Goal: Find specific page/section: Find specific page/section

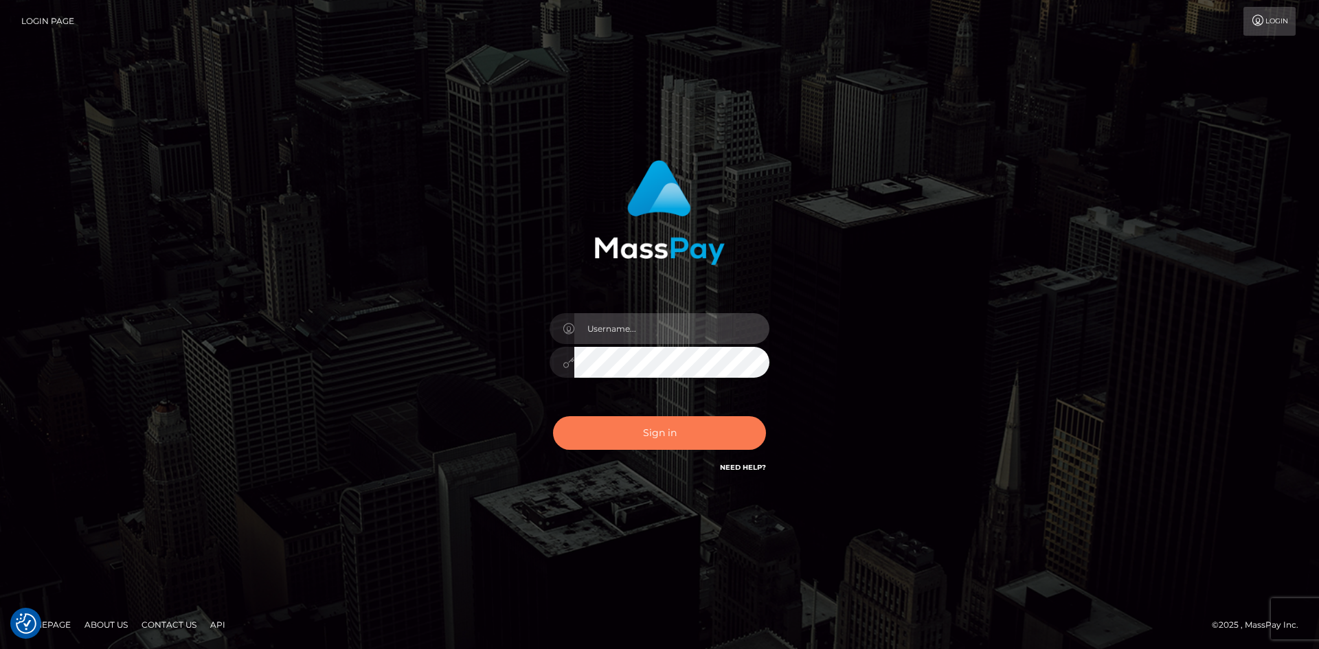
type input "hello.feetfinder"
click at [648, 439] on button "Sign in" at bounding box center [659, 433] width 213 height 34
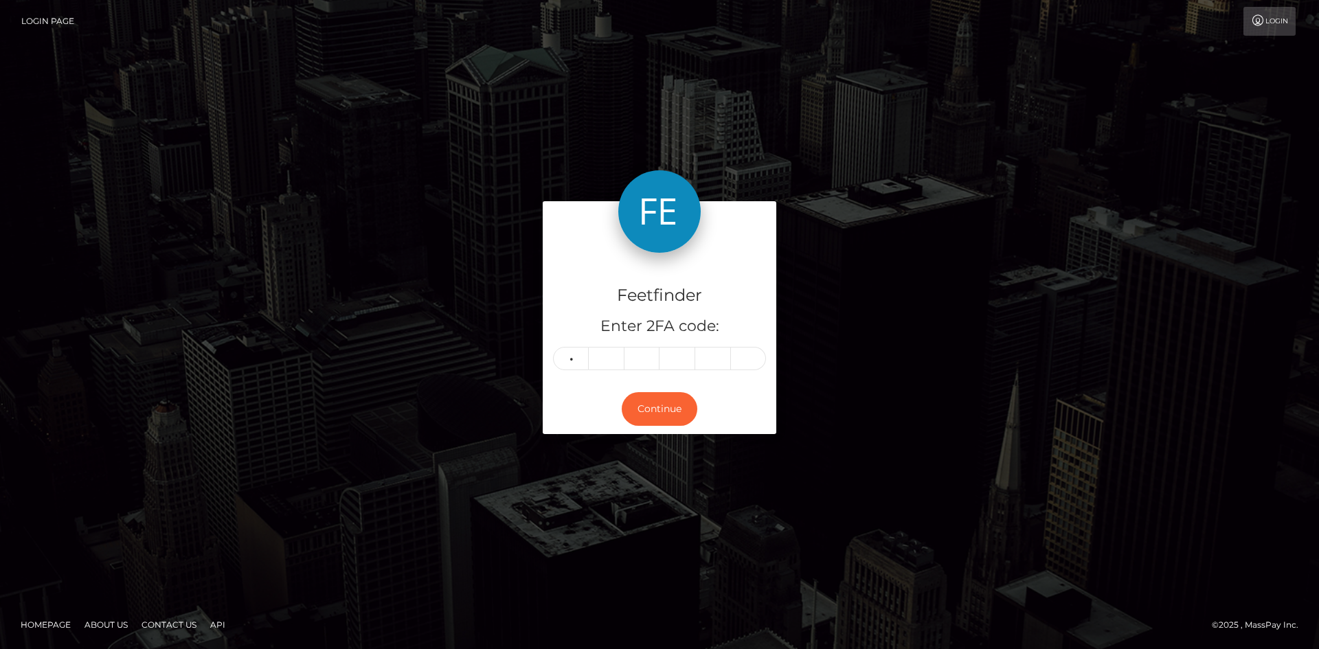
type input "8"
type input "2"
type input "0"
type input "5"
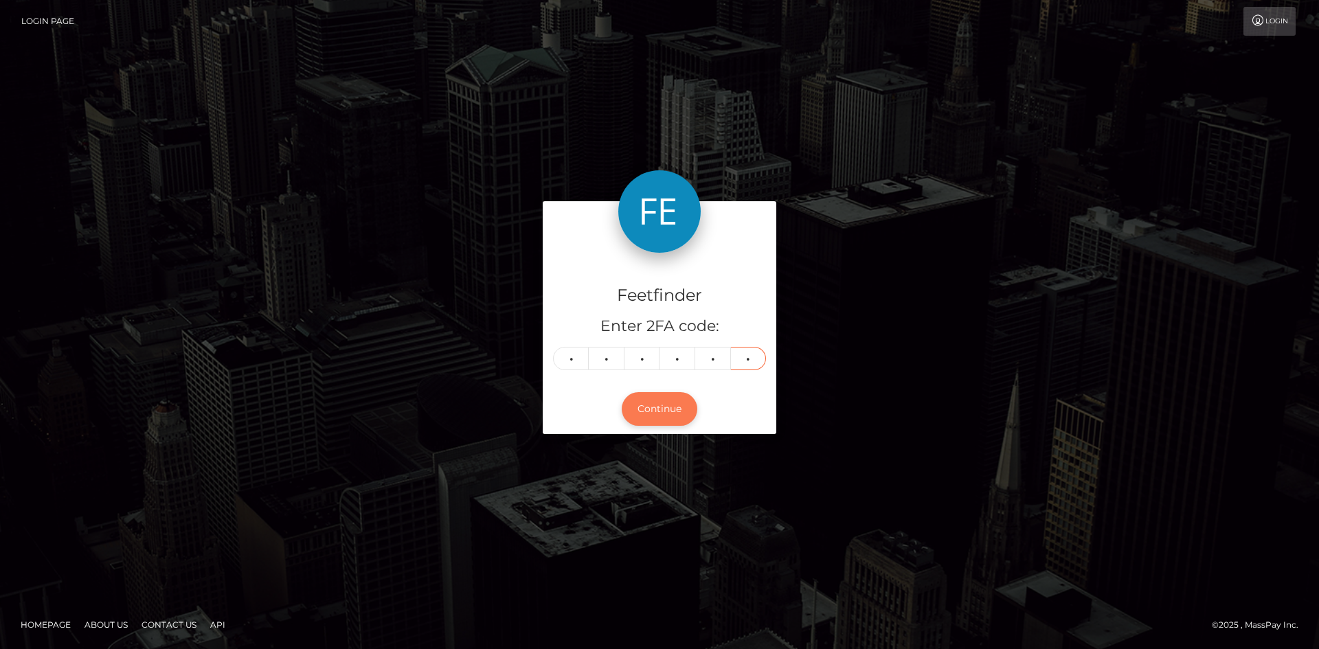
type input "4"
click at [644, 424] on button "Continue" at bounding box center [660, 409] width 76 height 34
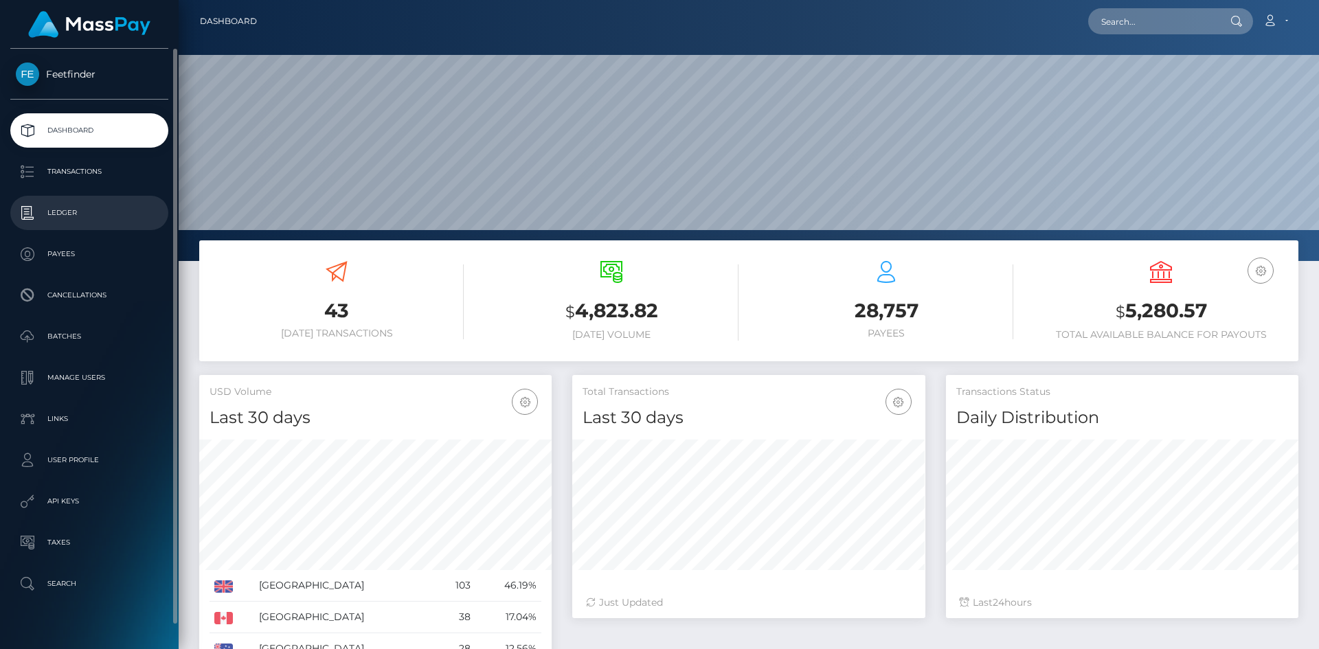
scroll to position [244, 353]
click at [58, 255] on p "Payees" at bounding box center [89, 254] width 147 height 21
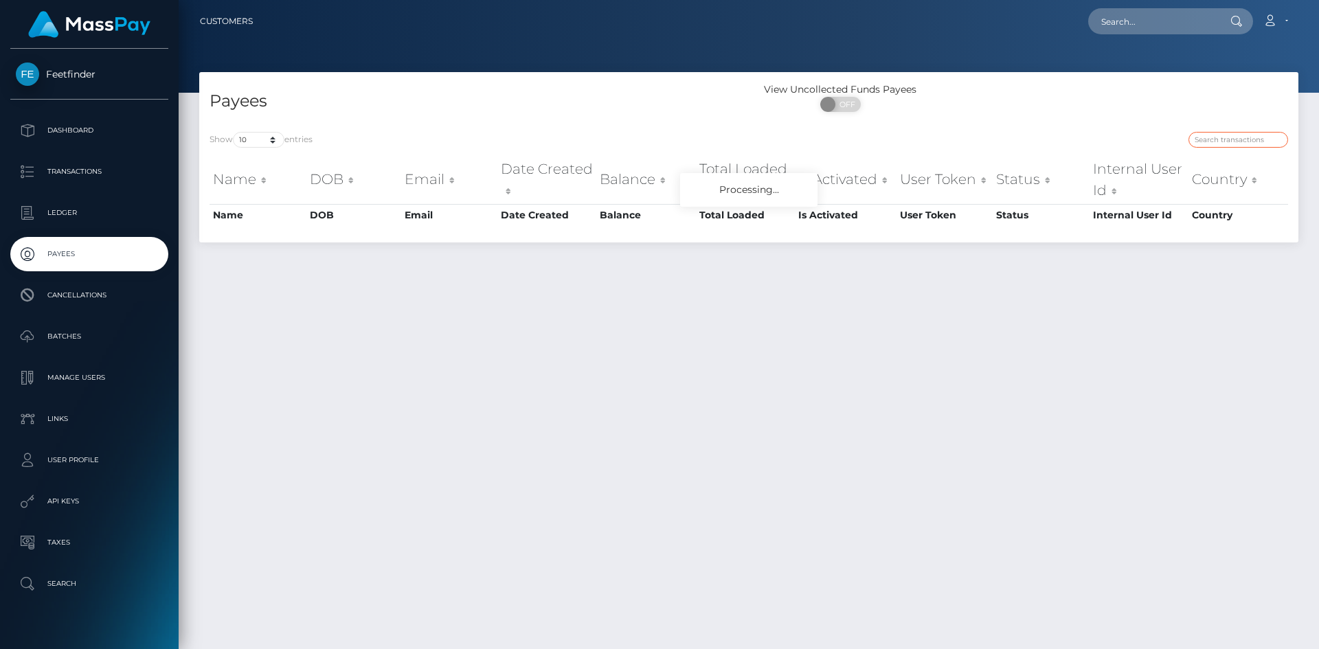
click at [1216, 139] on input "search" at bounding box center [1238, 140] width 100 height 16
paste input "a8a3ee9e-7334-11f0-87f1-0266f44cc279"
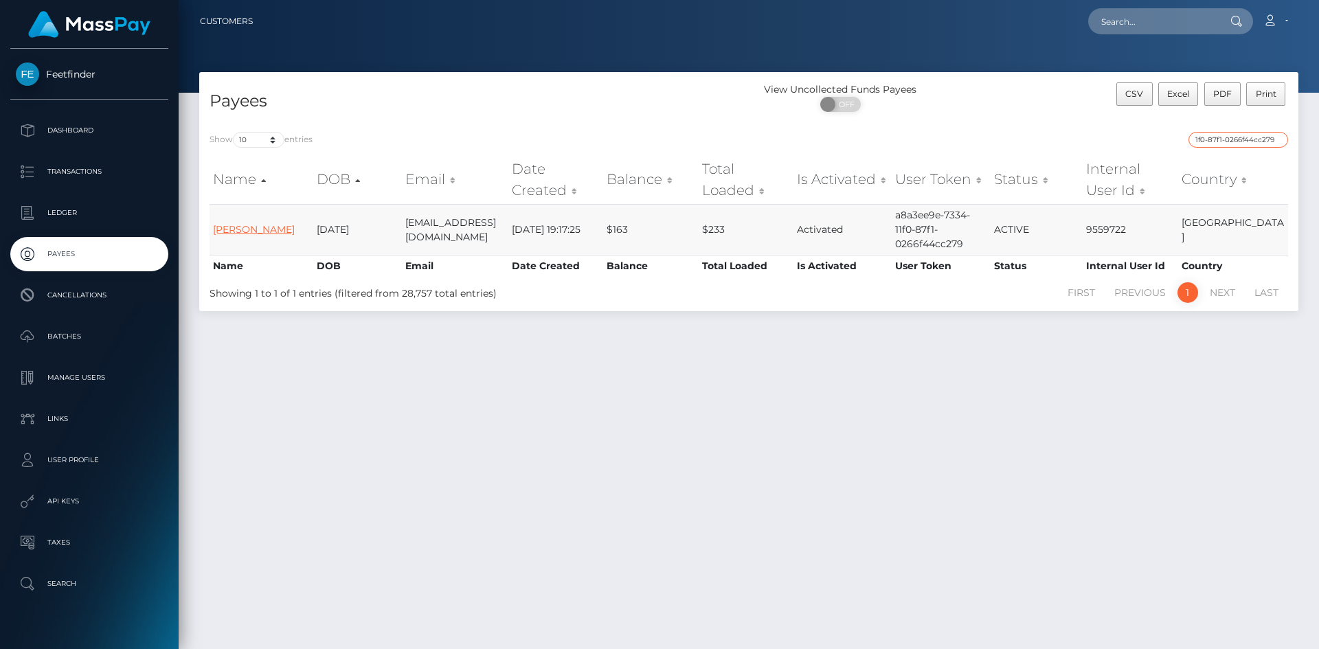
type input "a8a3ee9e-7334-11f0-87f1-0266f44cc279"
click at [262, 228] on link "Daniella Fonseca" at bounding box center [254, 229] width 82 height 12
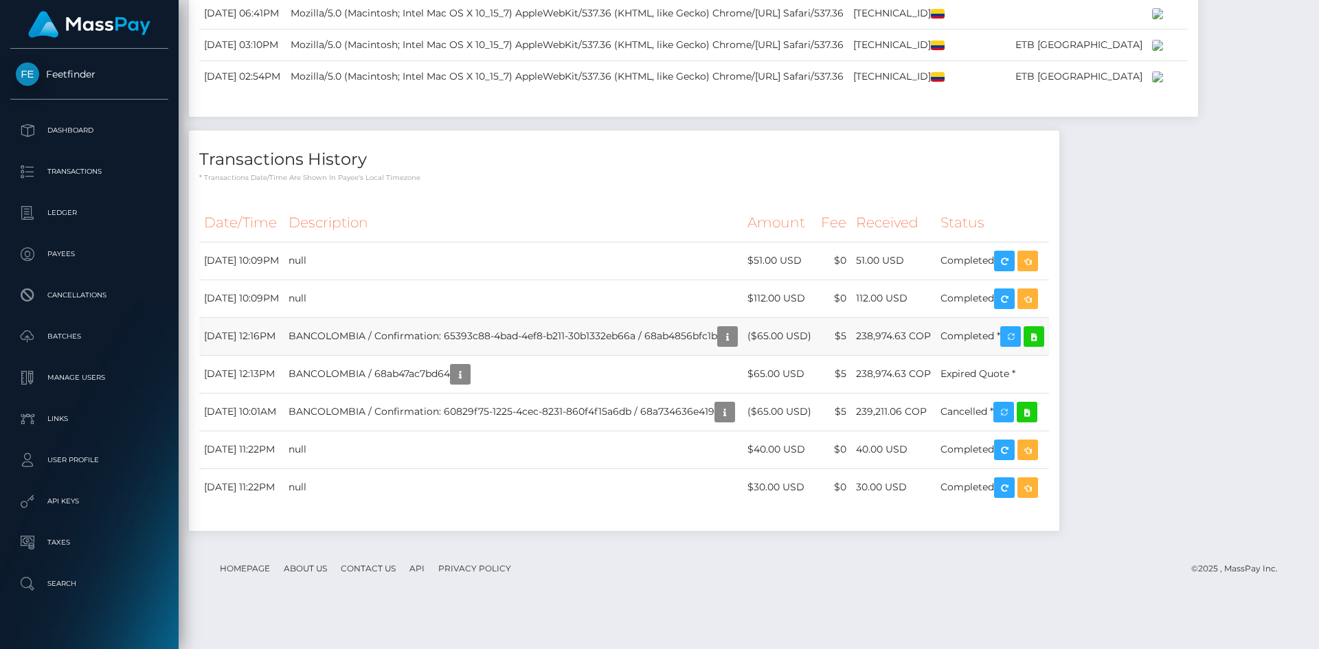
scroll to position [1607, 0]
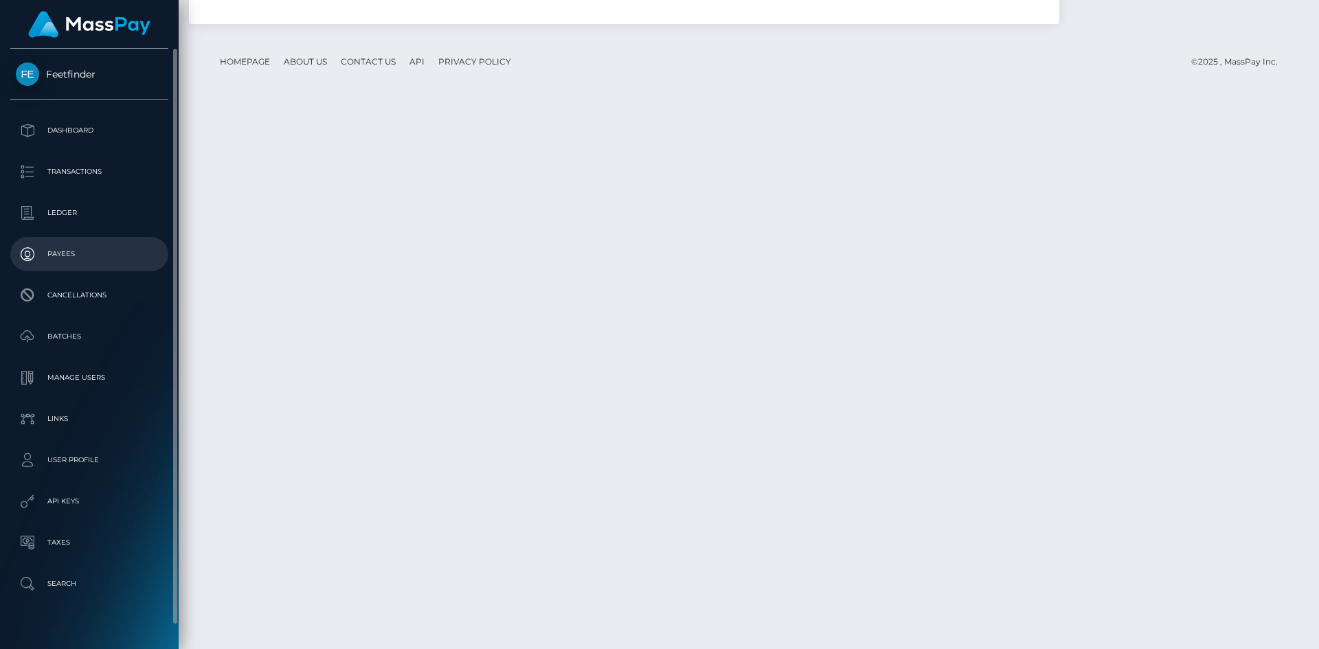
click at [63, 258] on p "Payees" at bounding box center [89, 254] width 147 height 21
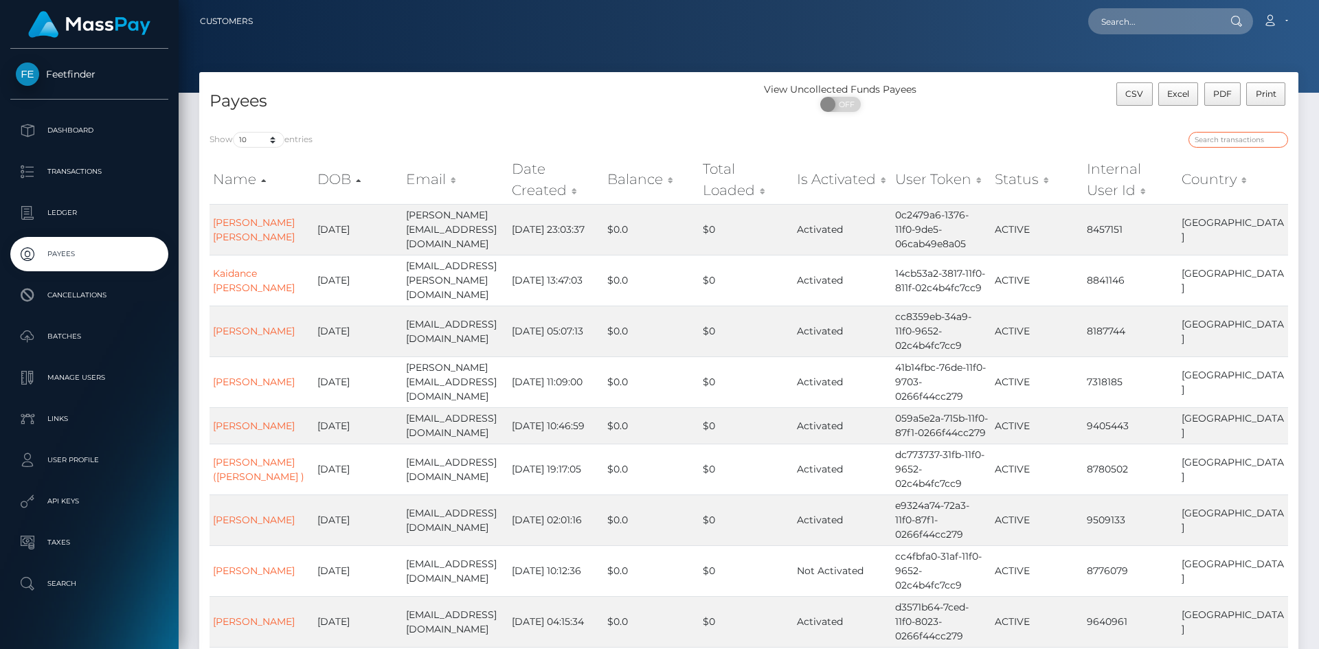
click at [1233, 144] on input "search" at bounding box center [1238, 140] width 100 height 16
paste input "a2731f28-7e68-11f0-8023-0266f44cc279"
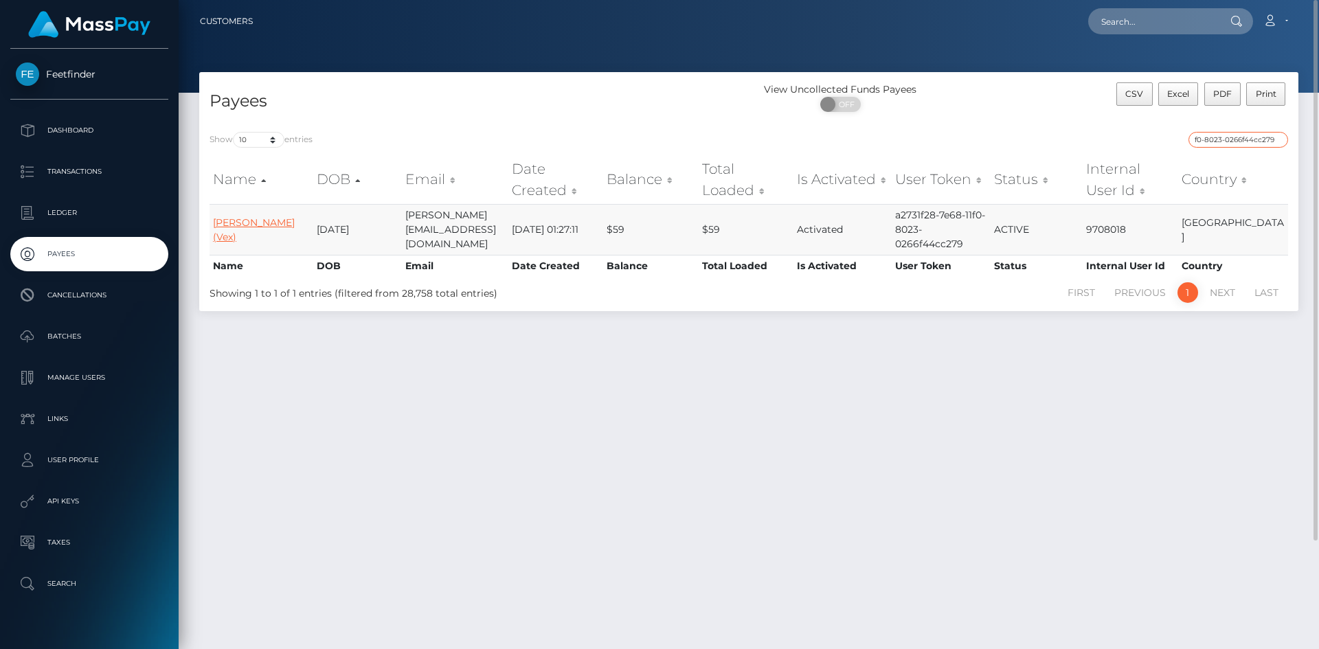
type input "a2731f28-7e68-11f0-8023-0266f44cc279"
click at [256, 231] on link "Toth Panna (Vex)" at bounding box center [254, 229] width 82 height 27
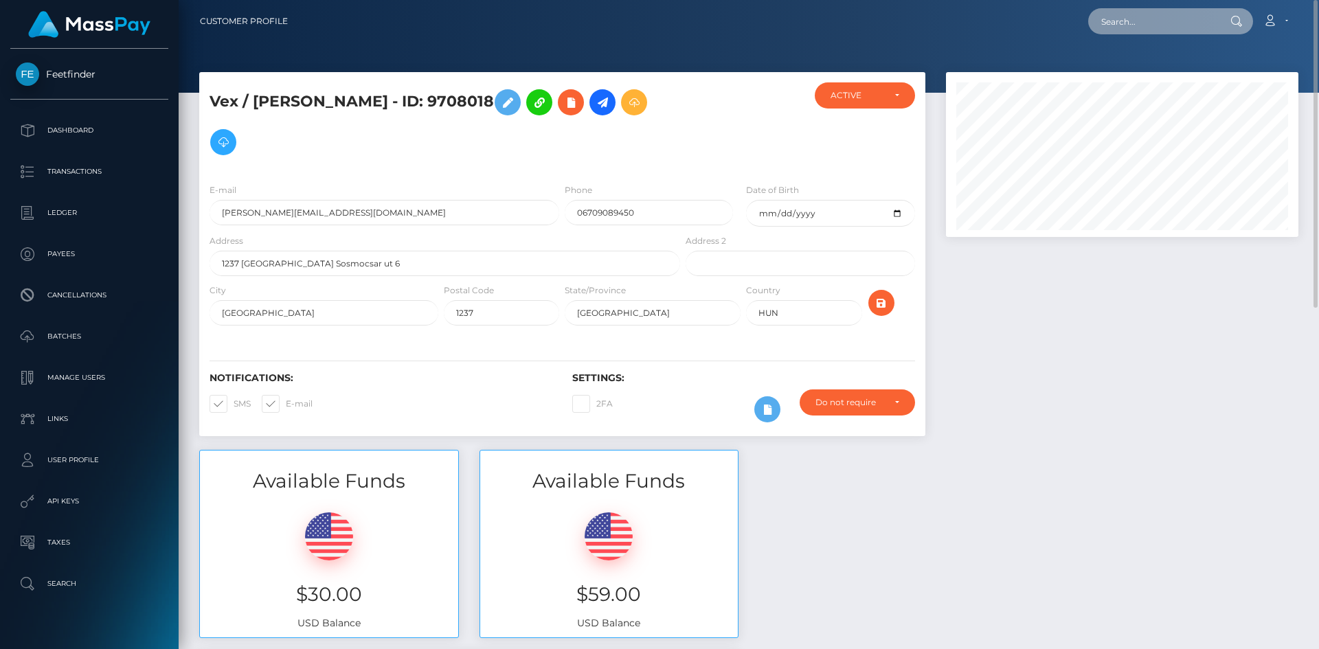
click at [1148, 10] on input "text" at bounding box center [1152, 21] width 129 height 26
paste input "c6003851-7266-11f0-87f1-0266f44cc279"
type input "c6003851-7266-11f0-87f1-0266f44cc279"
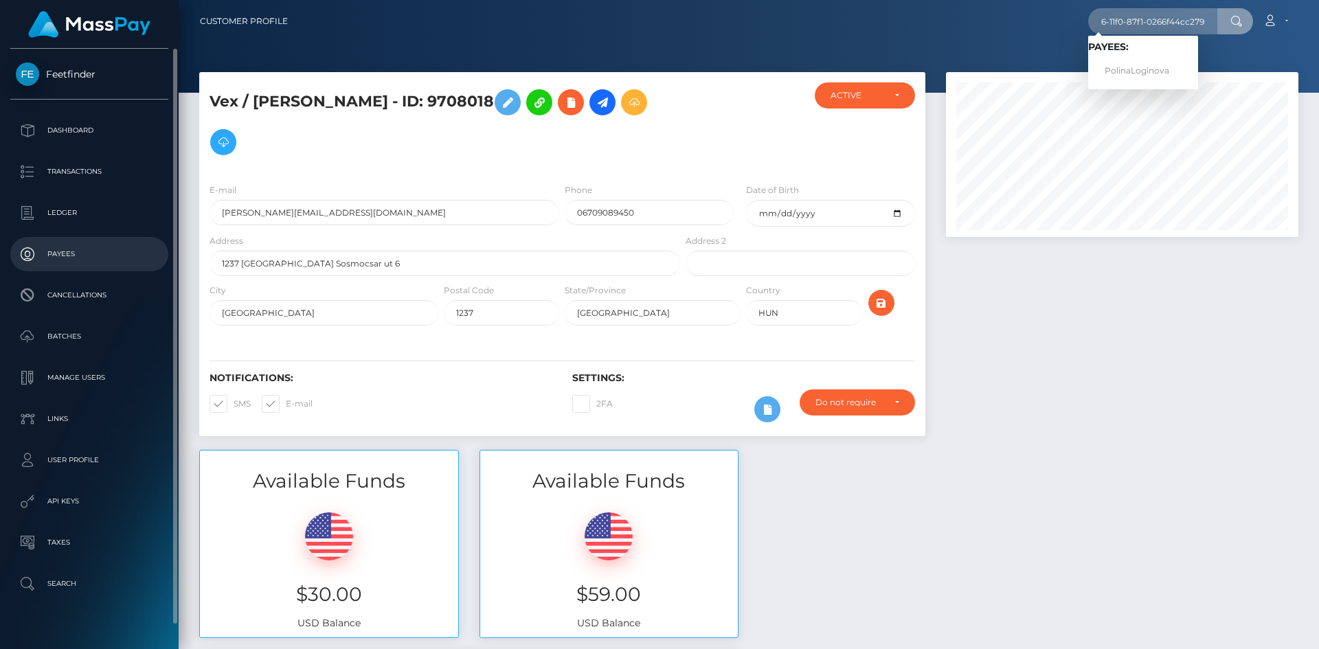
scroll to position [0, 0]
click at [60, 256] on p "Payees" at bounding box center [89, 254] width 147 height 21
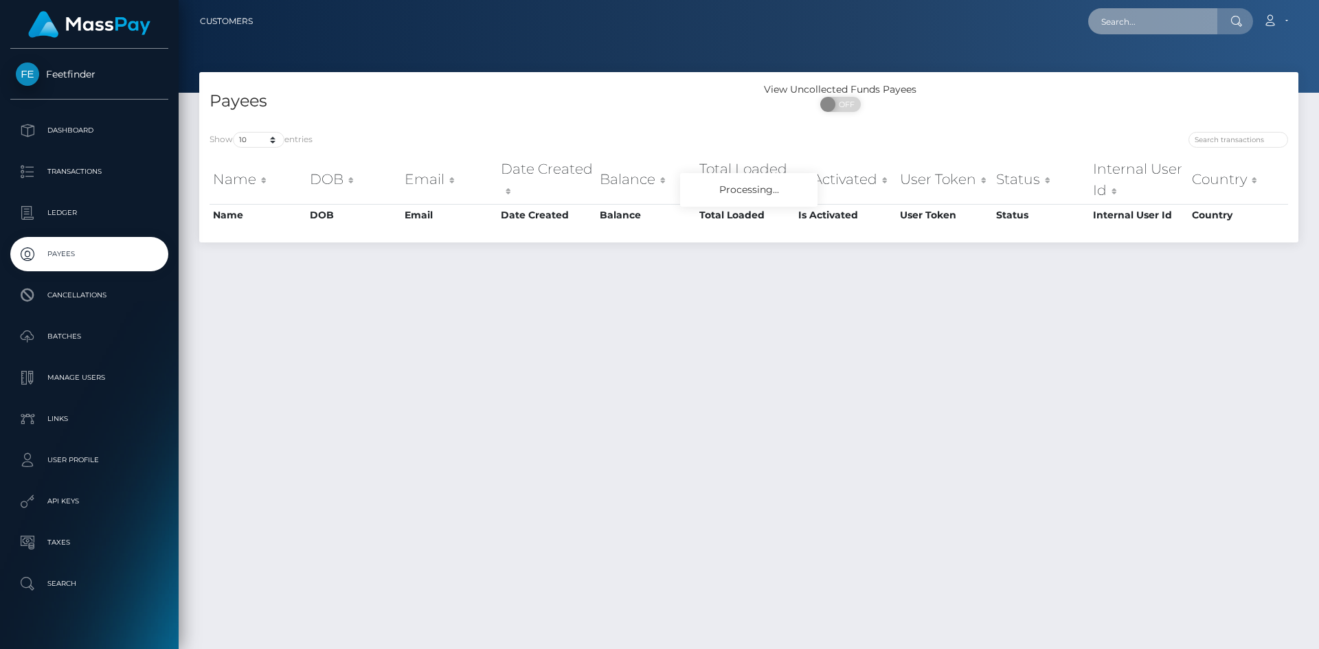
click at [1133, 21] on input "text" at bounding box center [1152, 21] width 129 height 26
click at [1209, 135] on input "search" at bounding box center [1238, 140] width 100 height 16
paste input "c6003851-7266-11f0-87f1-0266f44cc279"
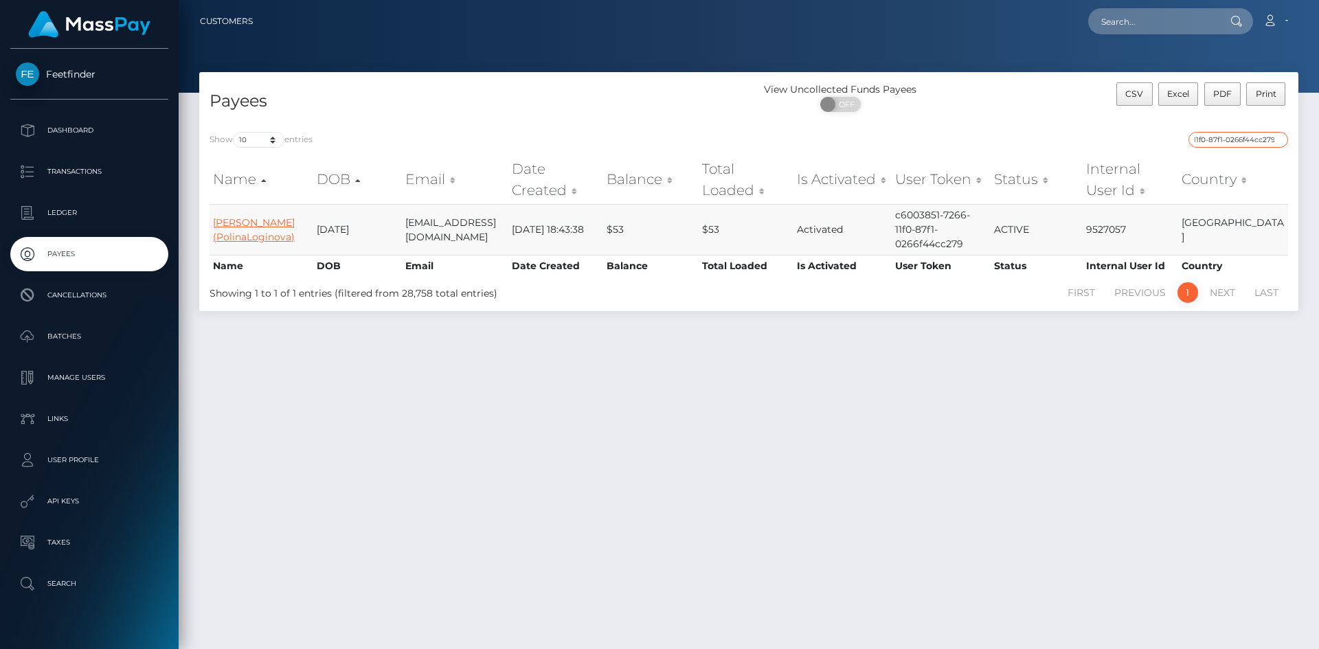
type input "c6003851-7266-11f0-87f1-0266f44cc279"
click at [251, 236] on link "Polina Loginova (PolinaLoginova)" at bounding box center [254, 229] width 82 height 27
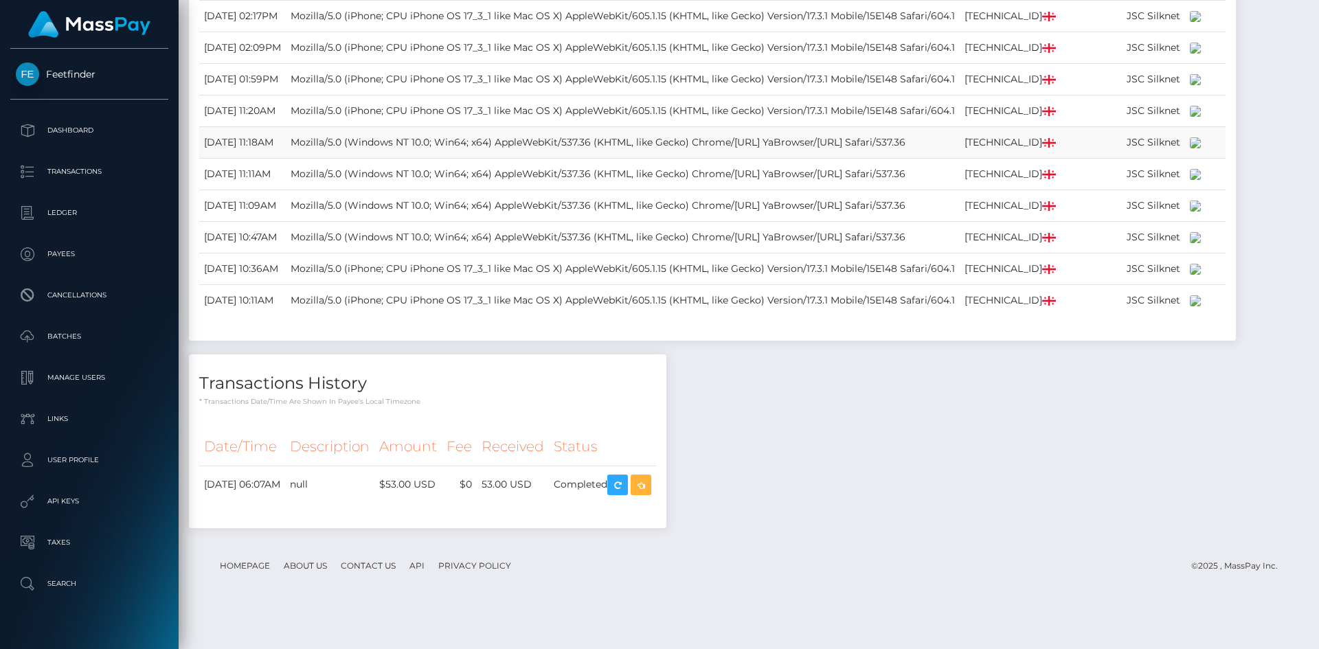
scroll to position [1368, 0]
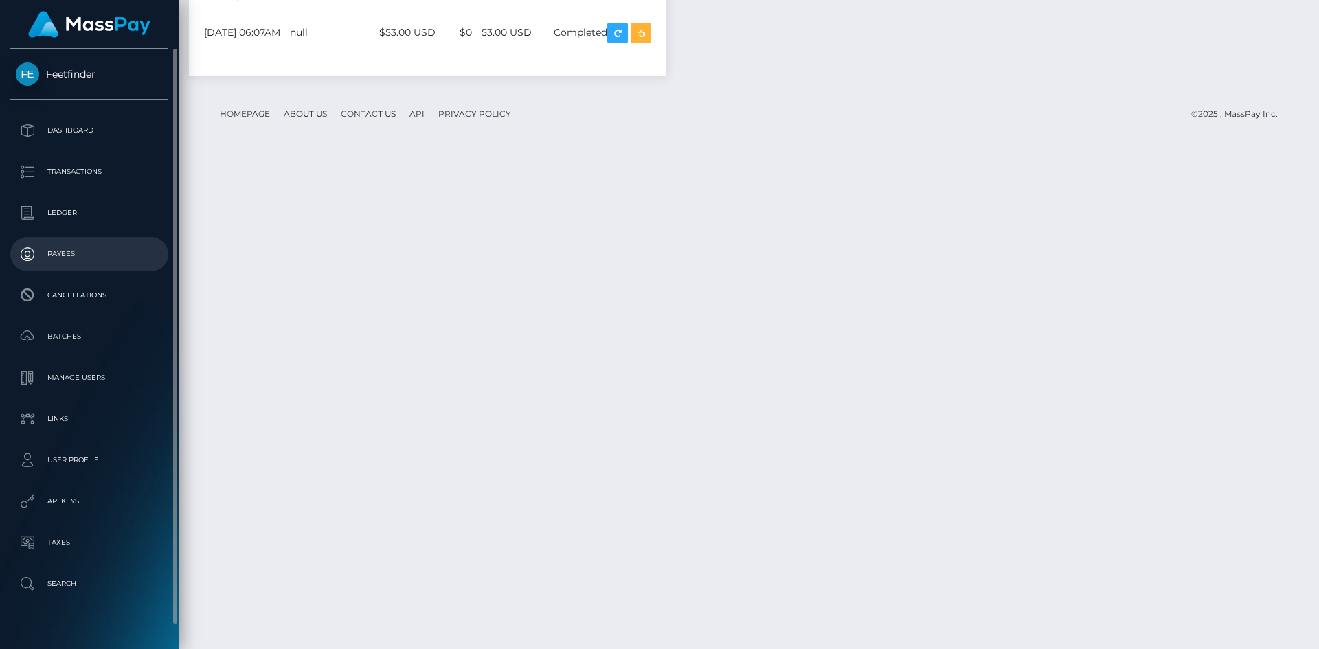
click at [52, 245] on p "Payees" at bounding box center [89, 254] width 147 height 21
click at [52, 246] on p "Payees" at bounding box center [89, 254] width 147 height 21
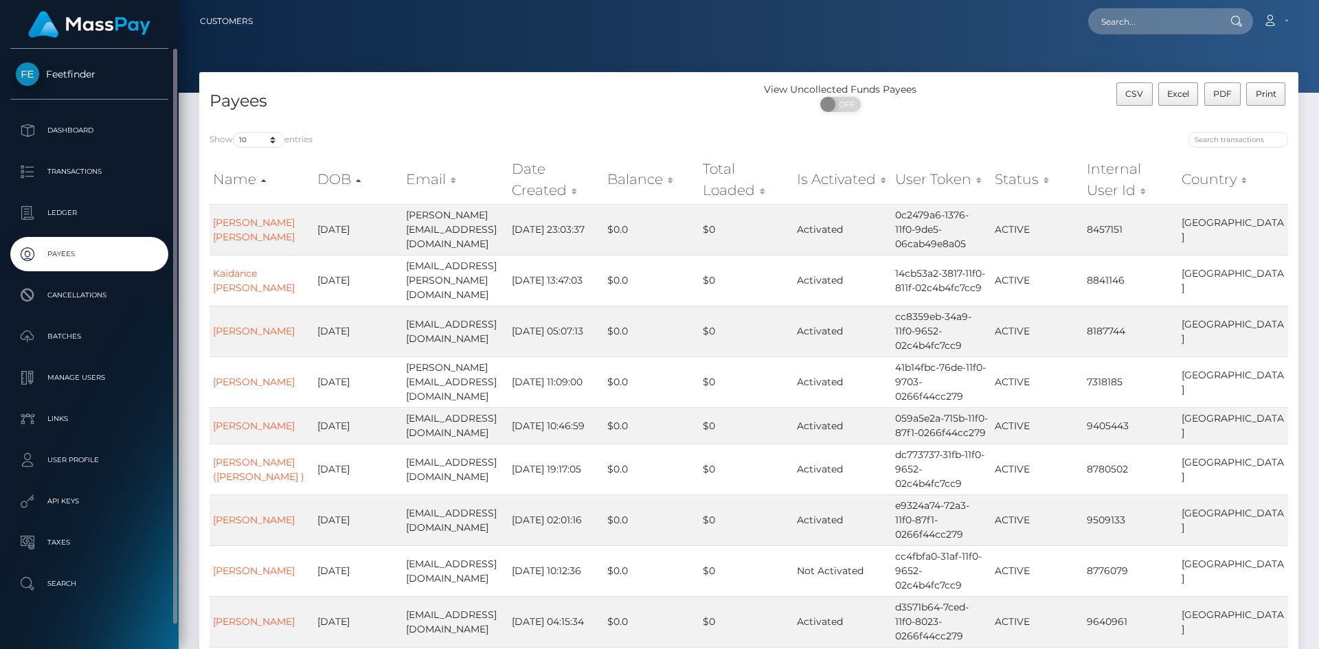
click at [69, 260] on p "Payees" at bounding box center [89, 254] width 147 height 21
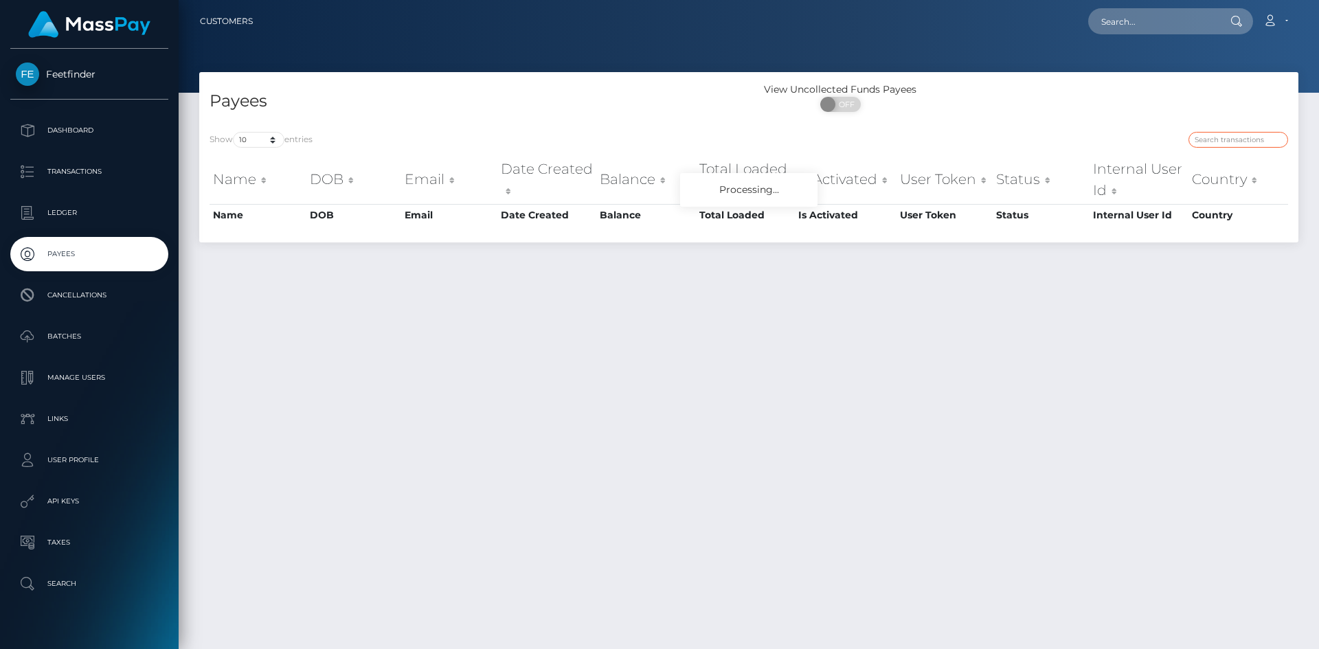
click at [1207, 132] on input "search" at bounding box center [1238, 140] width 100 height 16
paste input "113af655-7298-11f0-87f1-0266f44cc279"
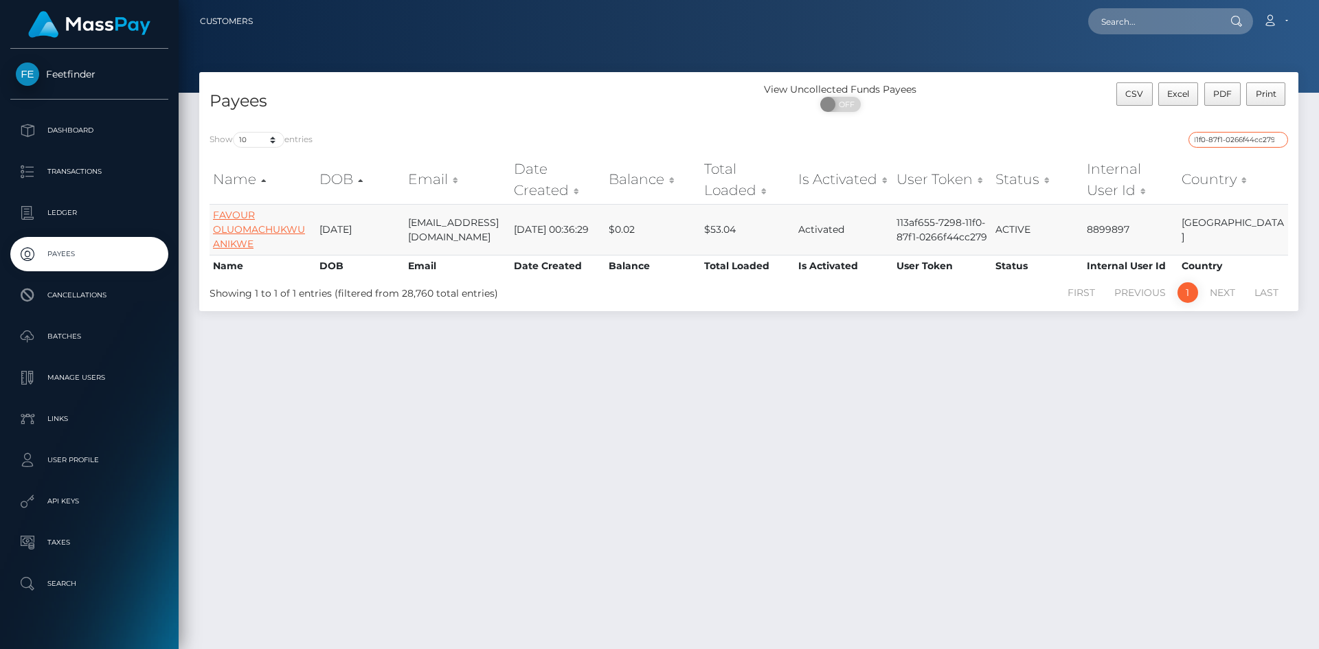
type input "113af655-7298-11f0-87f1-0266f44cc279"
click at [240, 229] on link "FAVOUR OLUOMACHUKWU ANIKWE" at bounding box center [259, 229] width 92 height 41
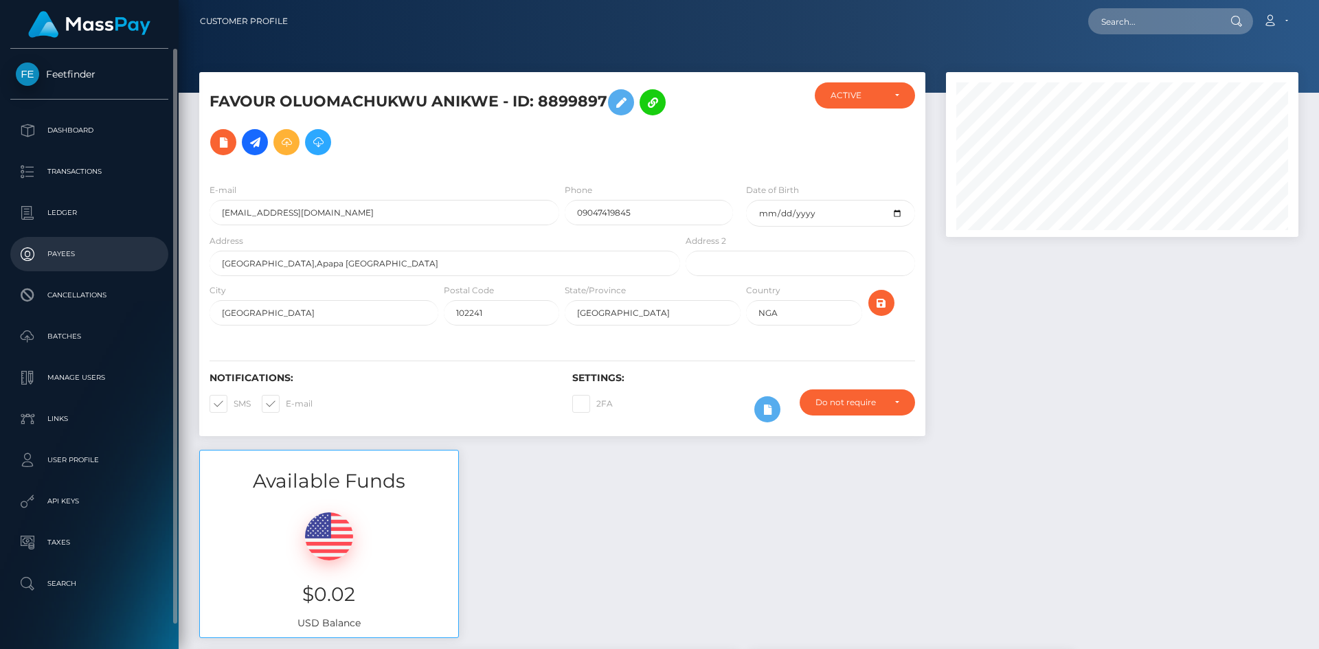
click at [80, 259] on p "Payees" at bounding box center [89, 254] width 147 height 21
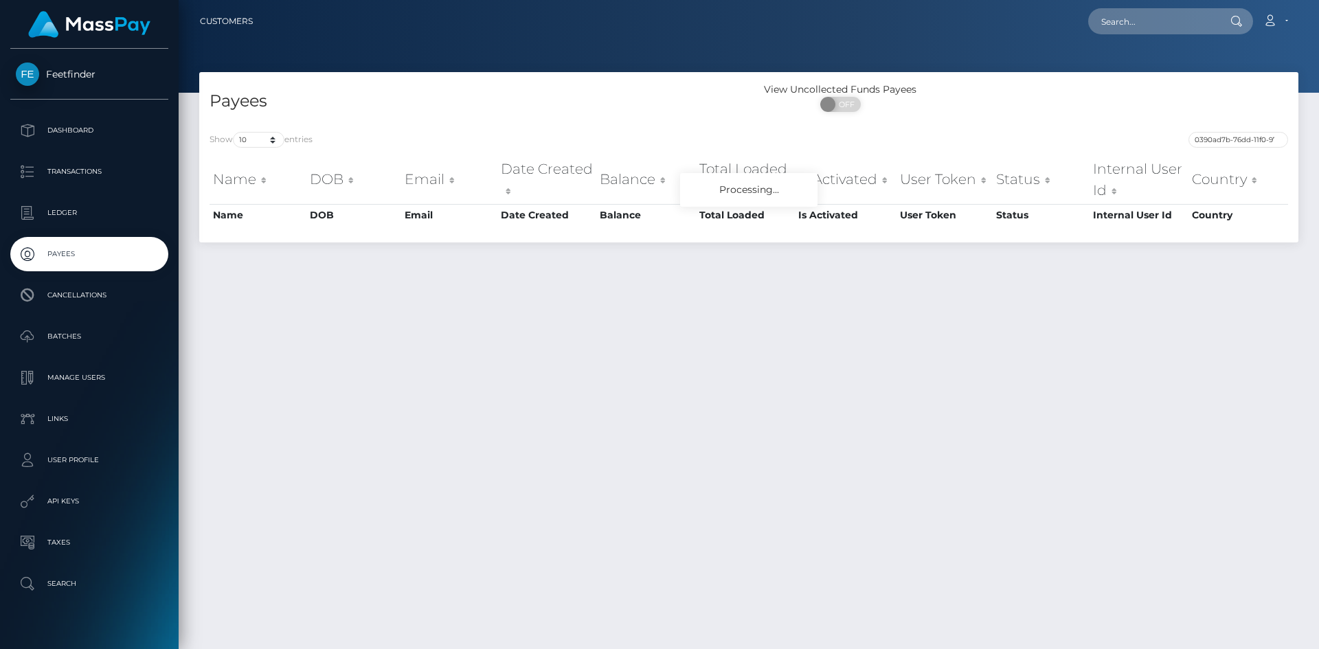
scroll to position [0, 64]
type input "0390ad7b-76dd-11f0-9703-0266f44cc279"
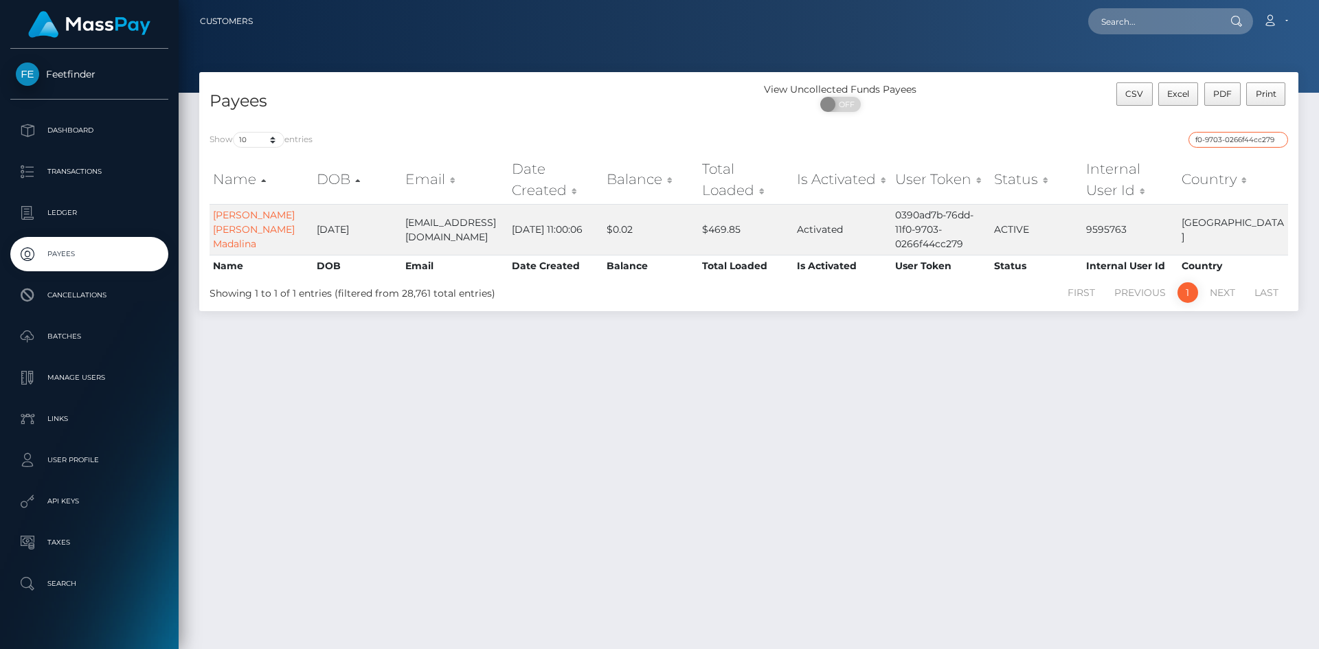
scroll to position [0, 0]
click at [240, 228] on link "Ivan Larisa Madalina" at bounding box center [254, 229] width 82 height 41
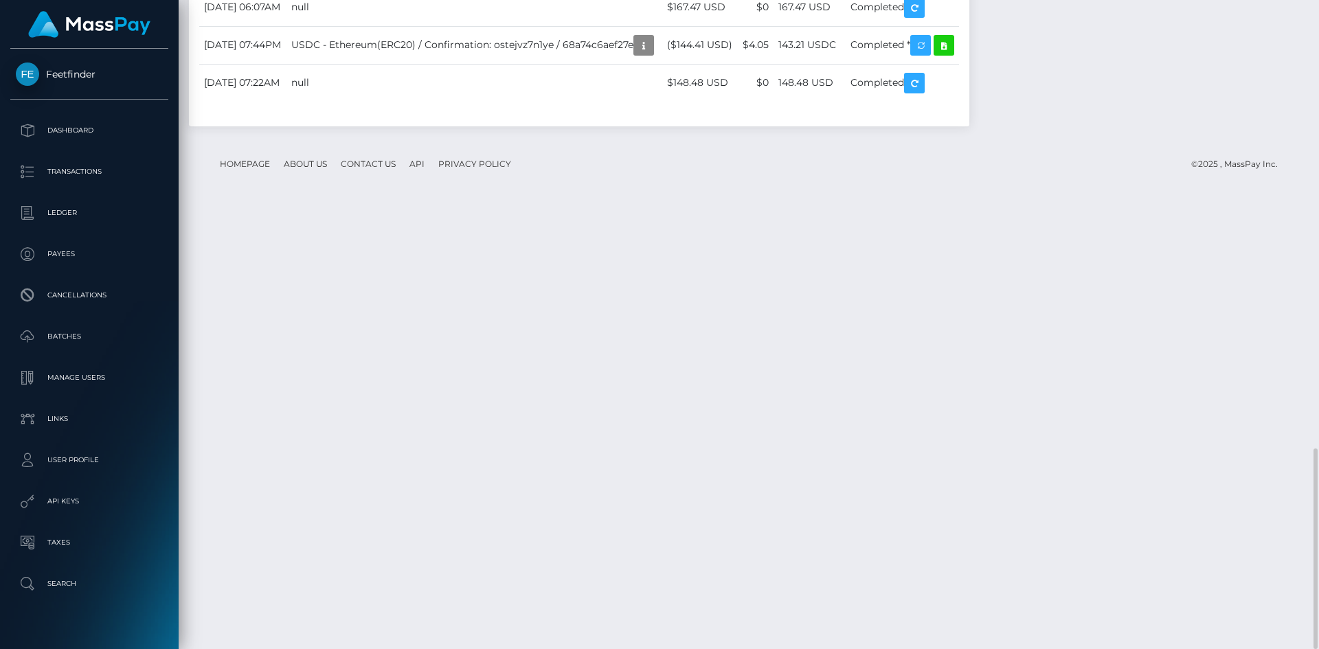
scroll to position [717, 0]
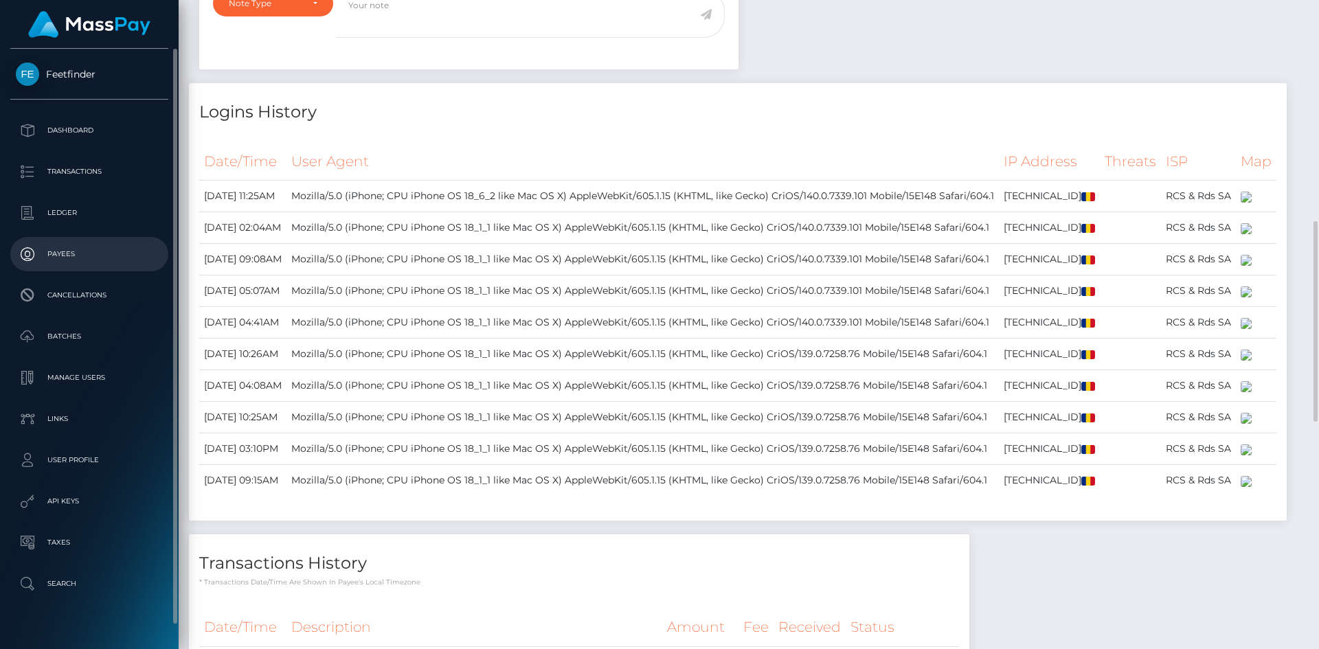
click at [94, 253] on p "Payees" at bounding box center [89, 254] width 147 height 21
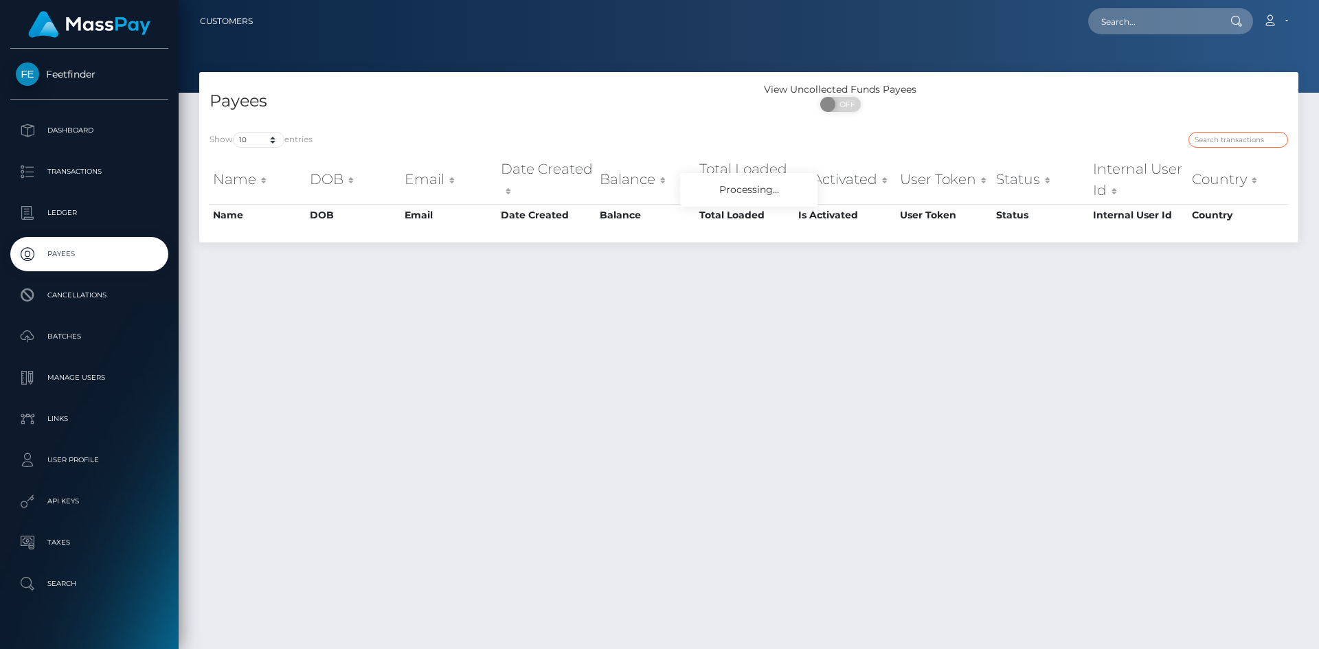
click at [1214, 139] on input "search" at bounding box center [1238, 140] width 100 height 16
paste input "1c2f2168-6ef5-11f0-87f1-0266f44cc279"
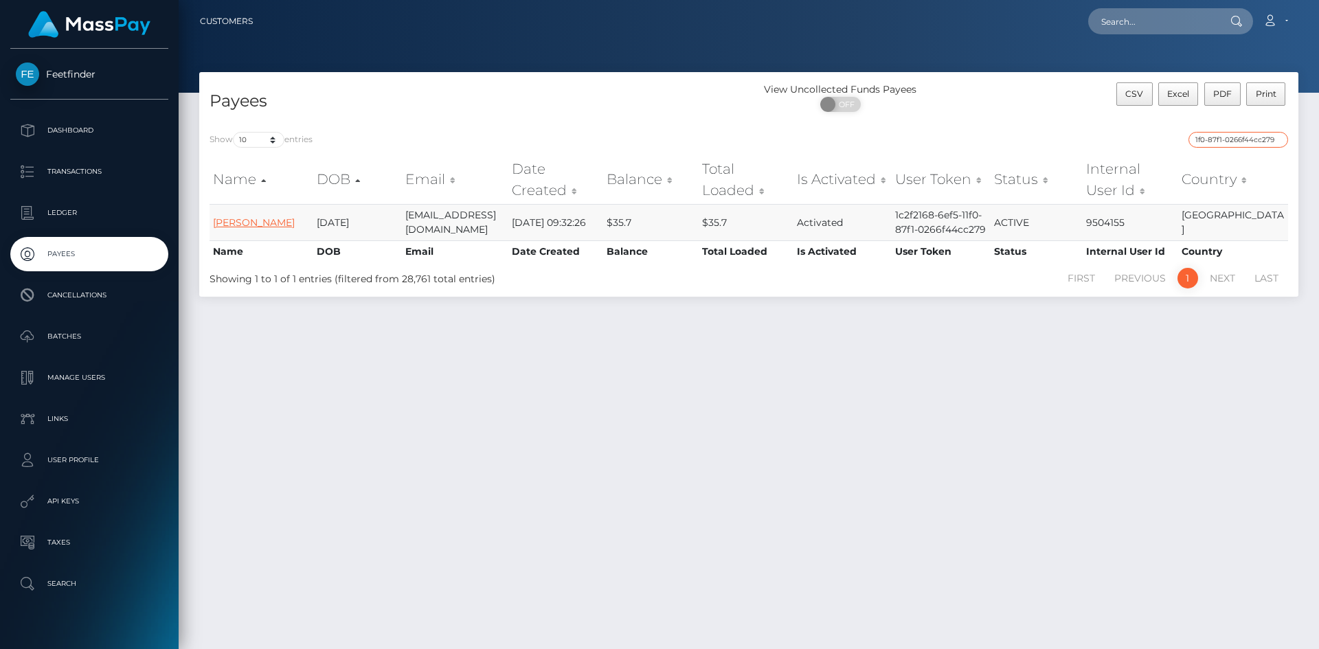
type input "1c2f2168-6ef5-11f0-87f1-0266f44cc279"
click at [237, 216] on link "Joan Laoing Mabitazan" at bounding box center [254, 222] width 82 height 12
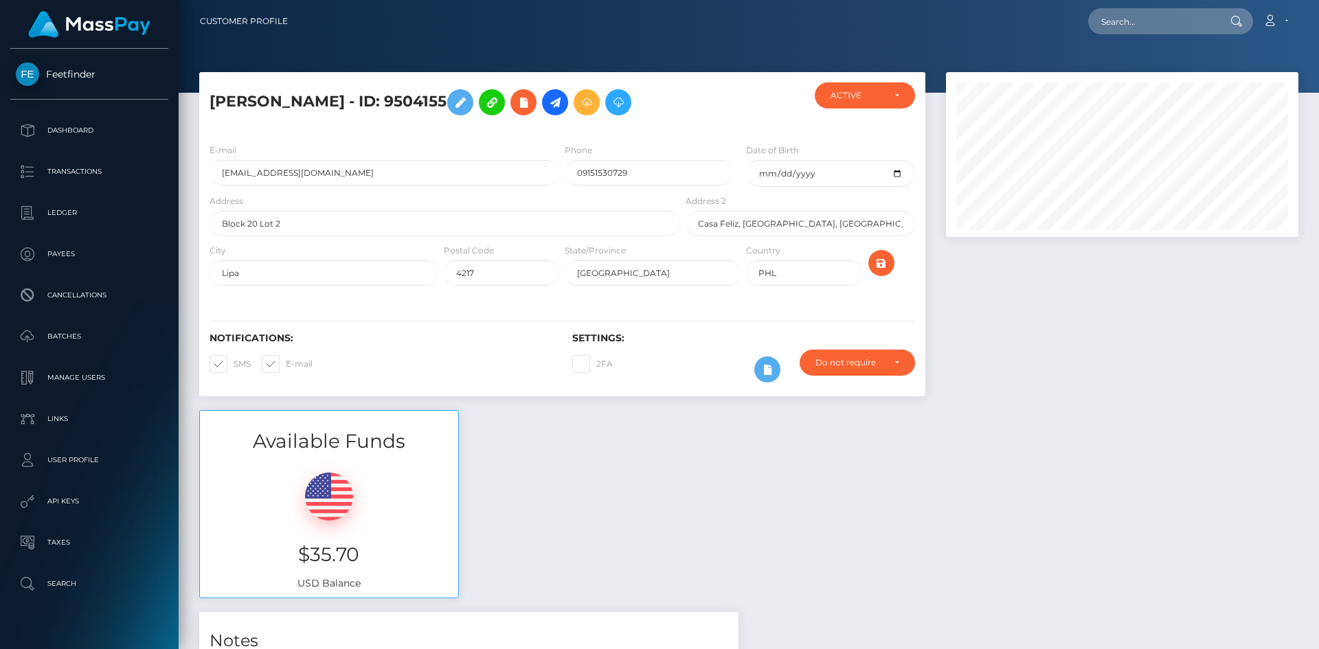
scroll to position [165, 353]
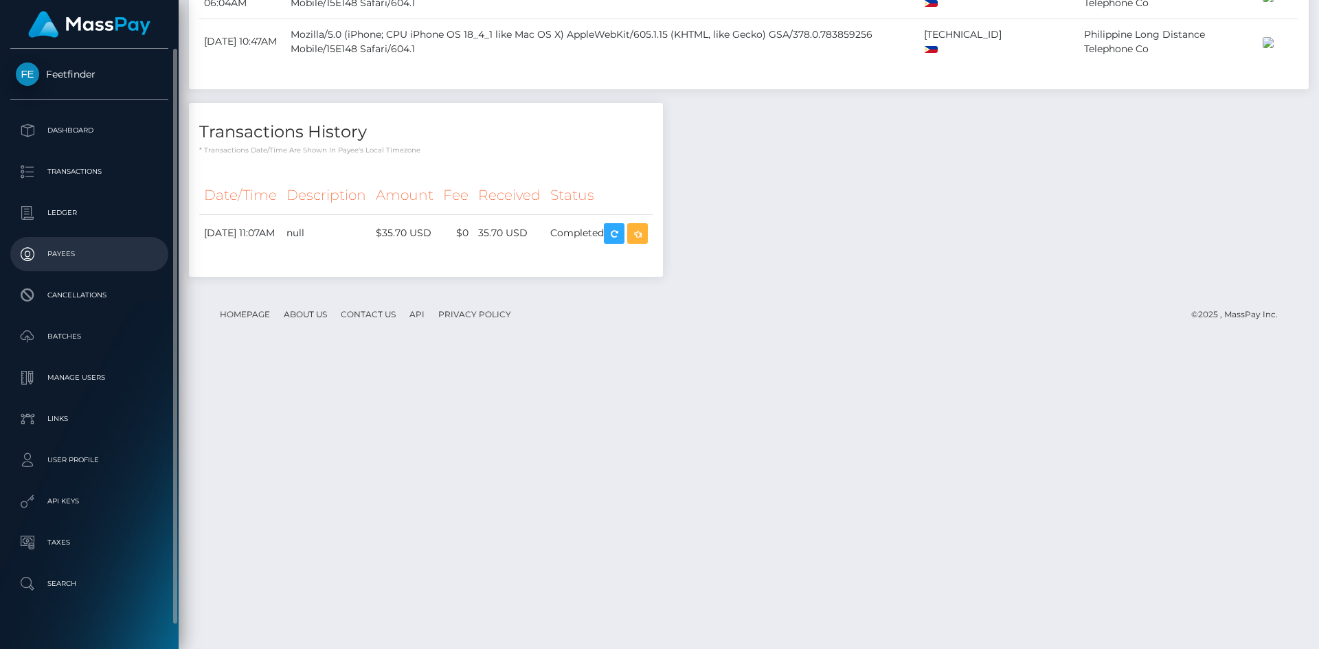
click at [87, 270] on link "Payees" at bounding box center [89, 254] width 158 height 34
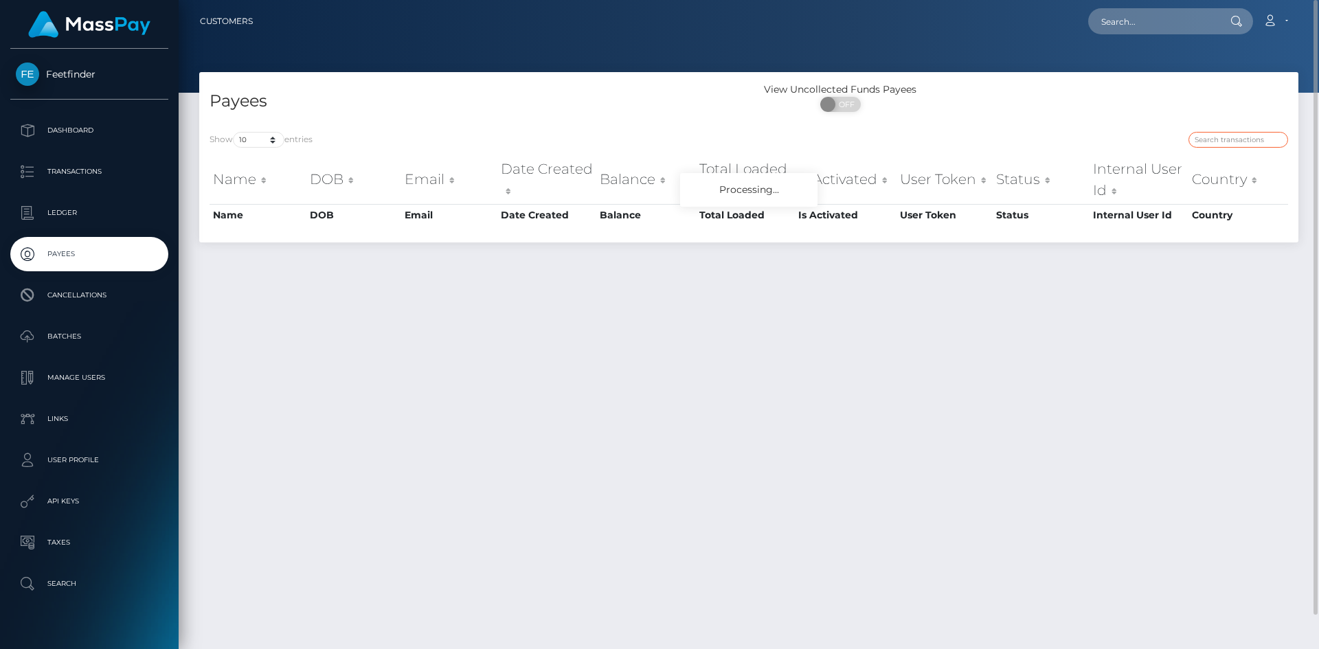
click at [1235, 132] on input "search" at bounding box center [1238, 140] width 100 height 16
paste input "15af097f-15f0-11f0-9de5-06cab49e8a05"
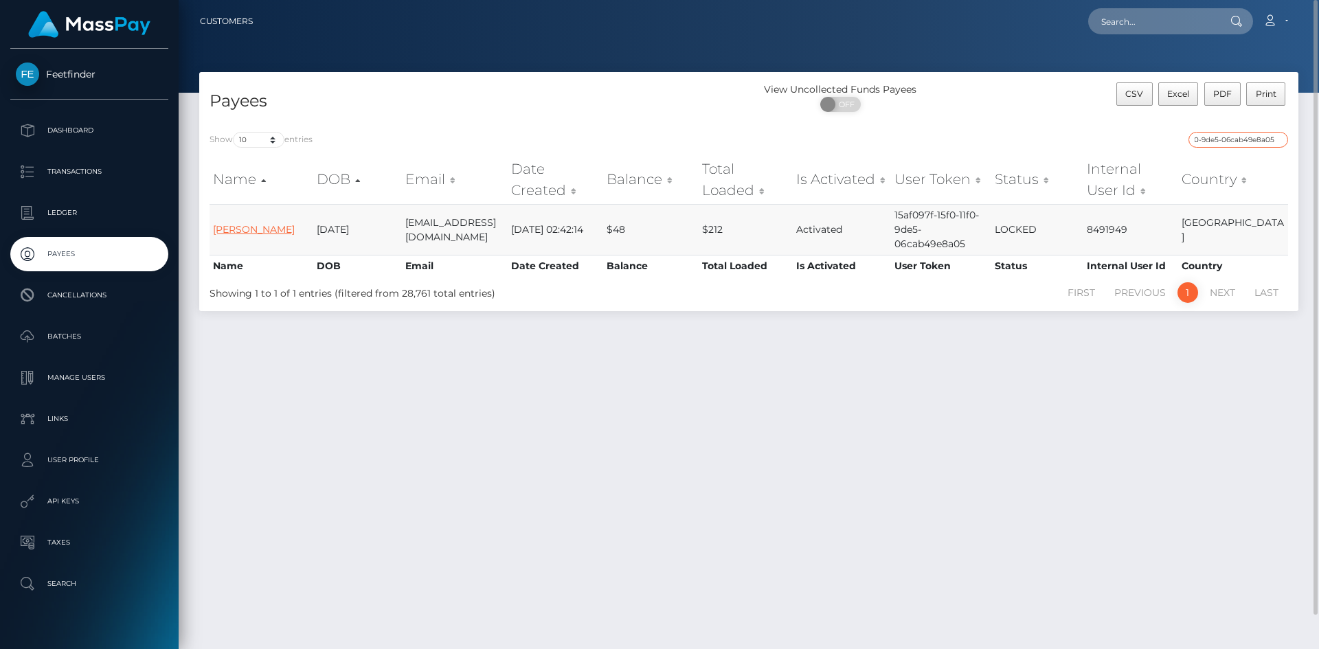
type input "15af097f-15f0-11f0-9de5-06cab49e8a05"
click at [254, 232] on link "Vijayashree T r" at bounding box center [254, 229] width 82 height 12
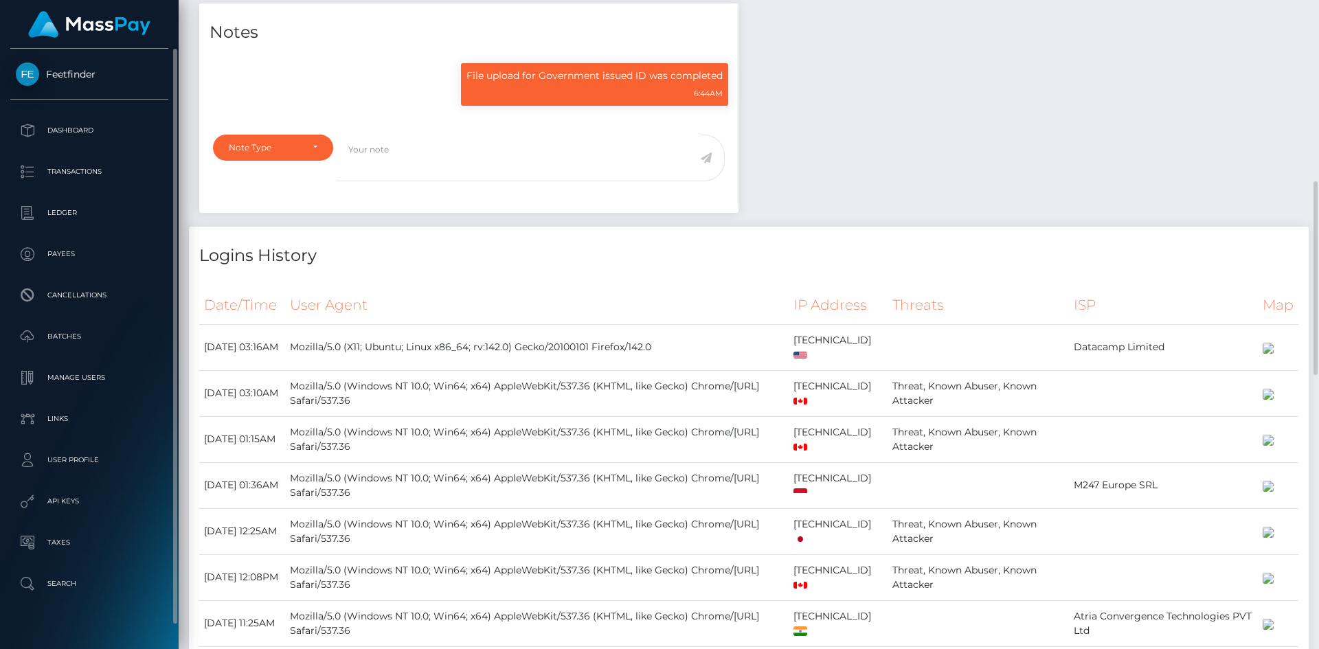
scroll to position [165, 353]
click at [68, 251] on p "Payees" at bounding box center [89, 254] width 147 height 21
click at [68, 250] on p "Payees" at bounding box center [89, 254] width 147 height 21
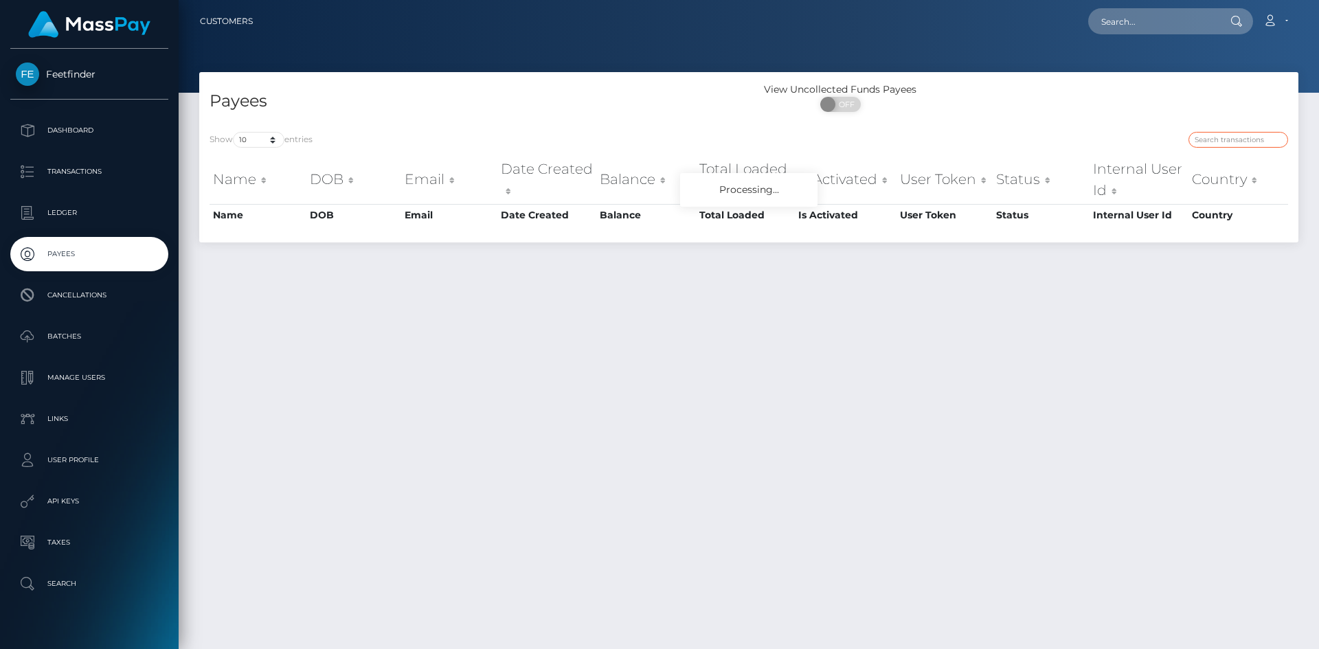
click at [1242, 143] on input "search" at bounding box center [1238, 140] width 100 height 16
paste input "009b2d35-82bd-11f0-8023-0266f44cc279"
type input "009b2d35-82bd-11f0-8023-0266f44cc279"
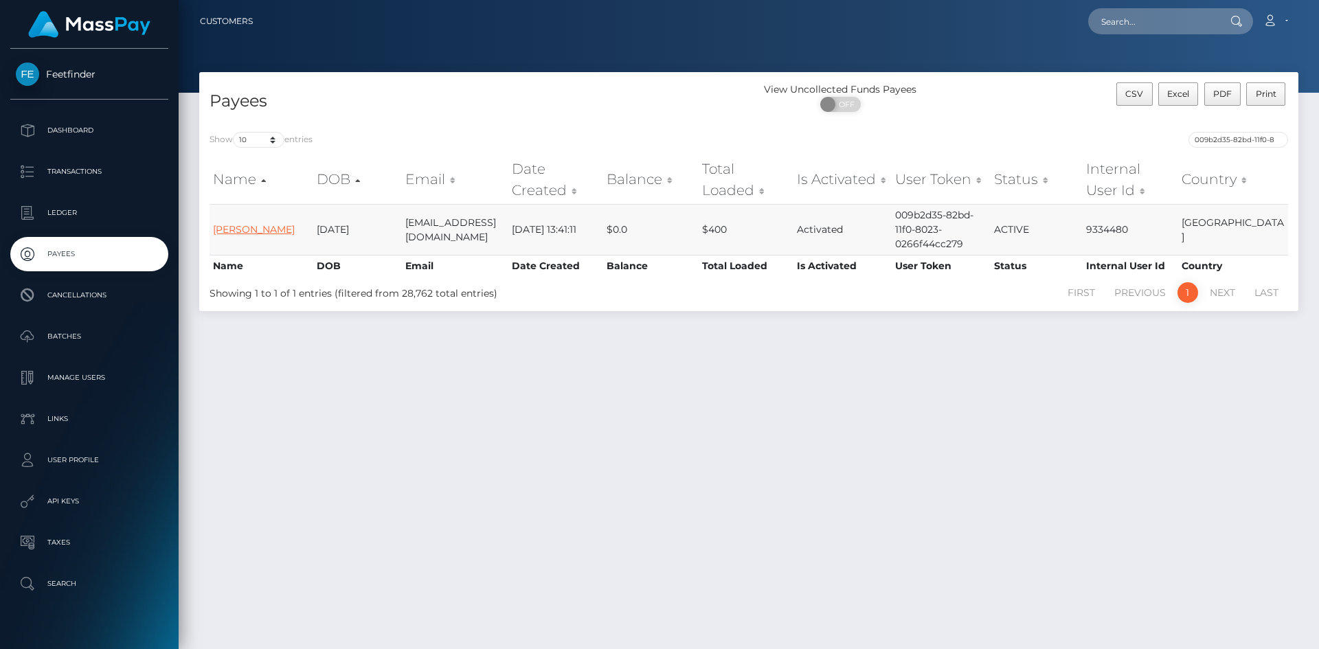
click at [258, 230] on link "Karolynne Bolger" at bounding box center [254, 229] width 82 height 12
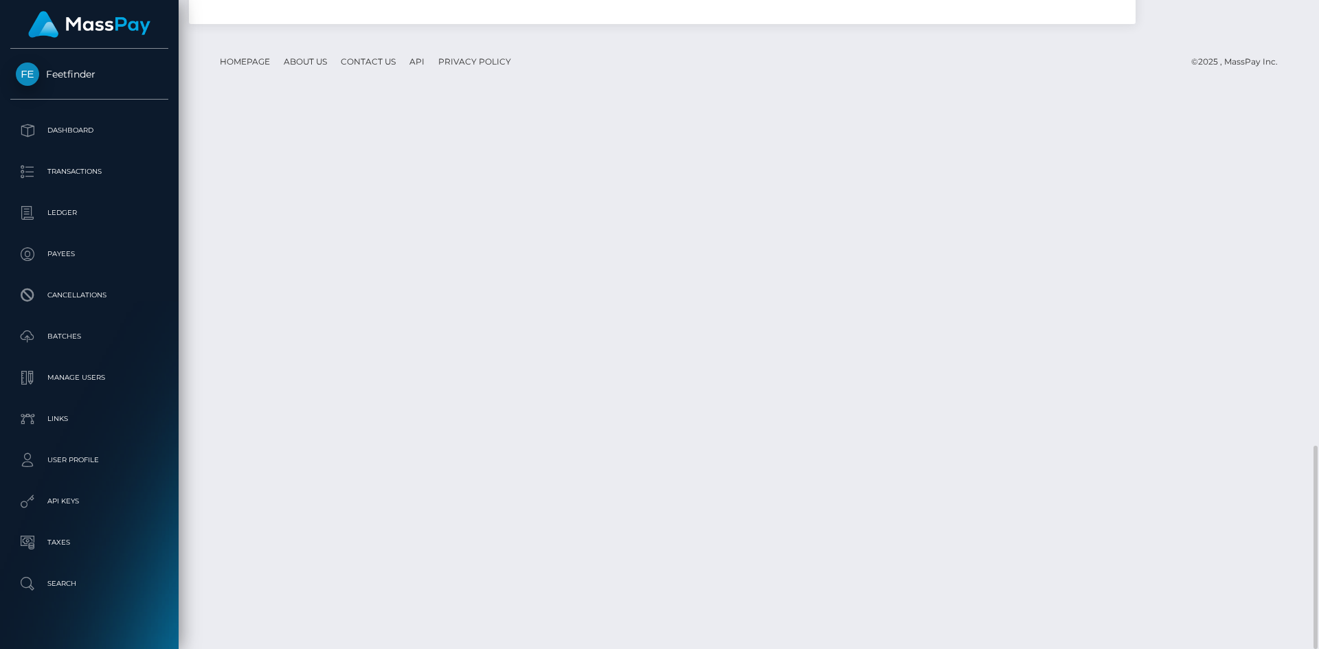
scroll to position [318, 0]
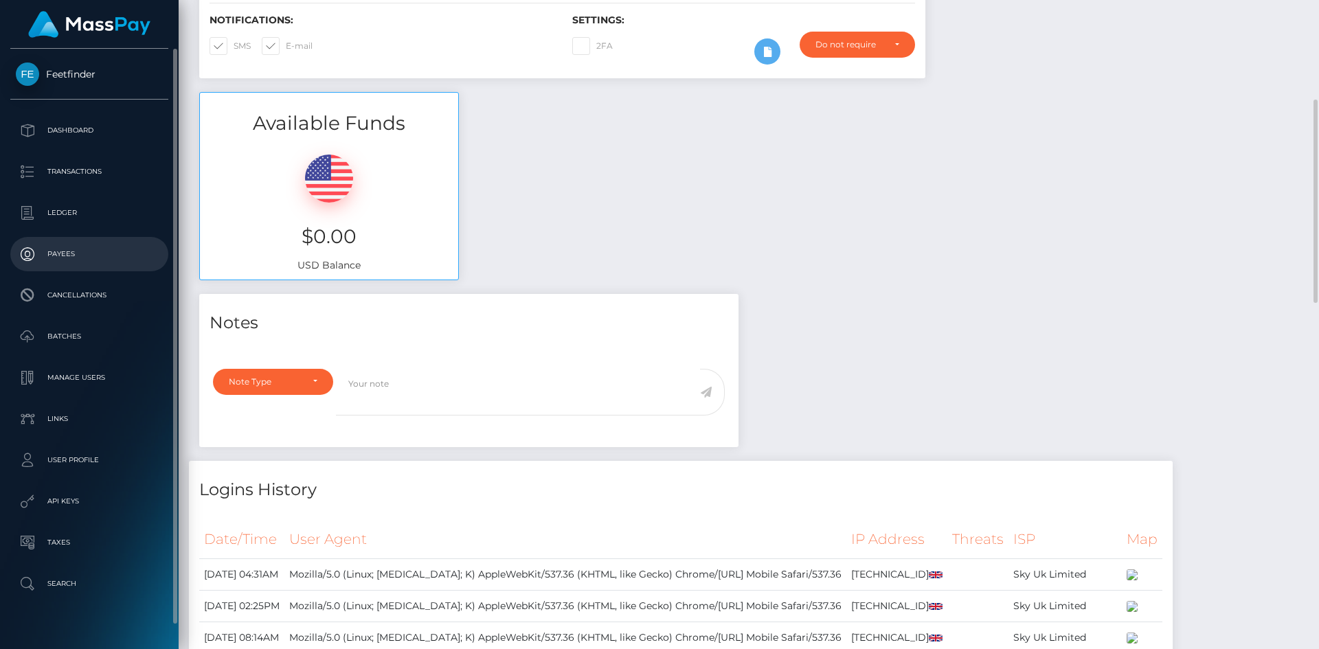
click at [67, 245] on p "Payees" at bounding box center [89, 254] width 147 height 21
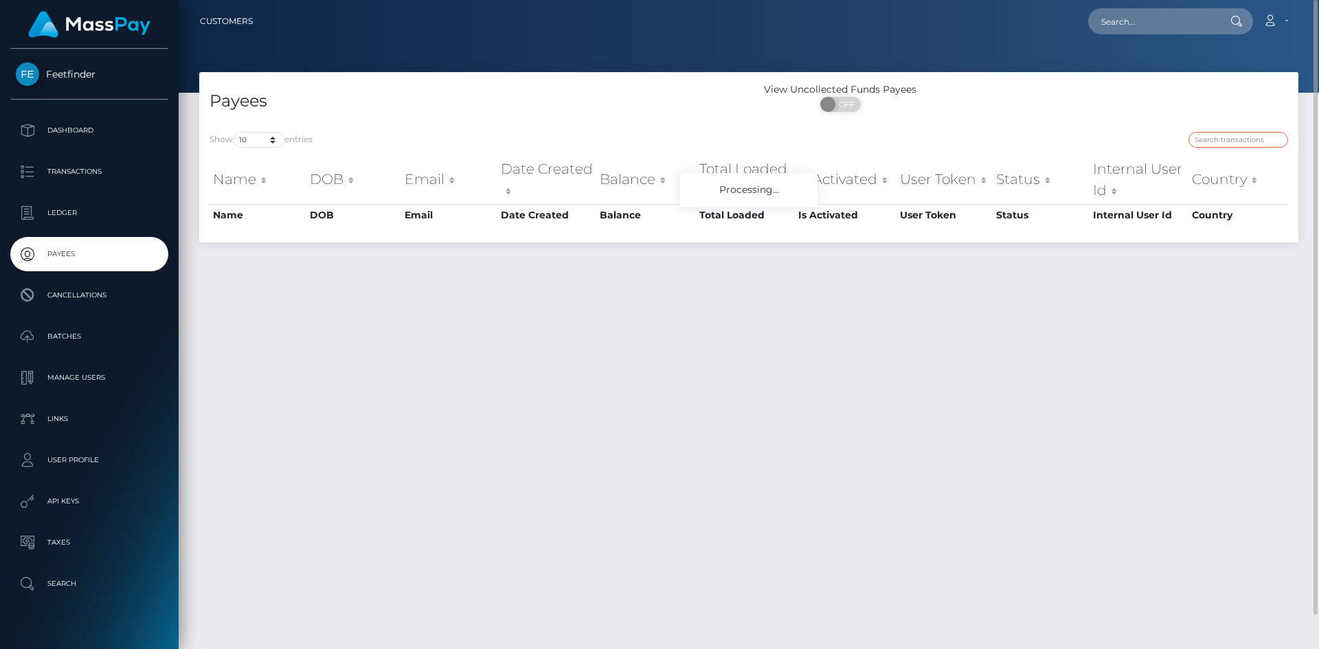
click at [1217, 137] on input "search" at bounding box center [1238, 140] width 100 height 16
paste input "c5f1dadf-7b44-11f0-8023-0266f44cc279"
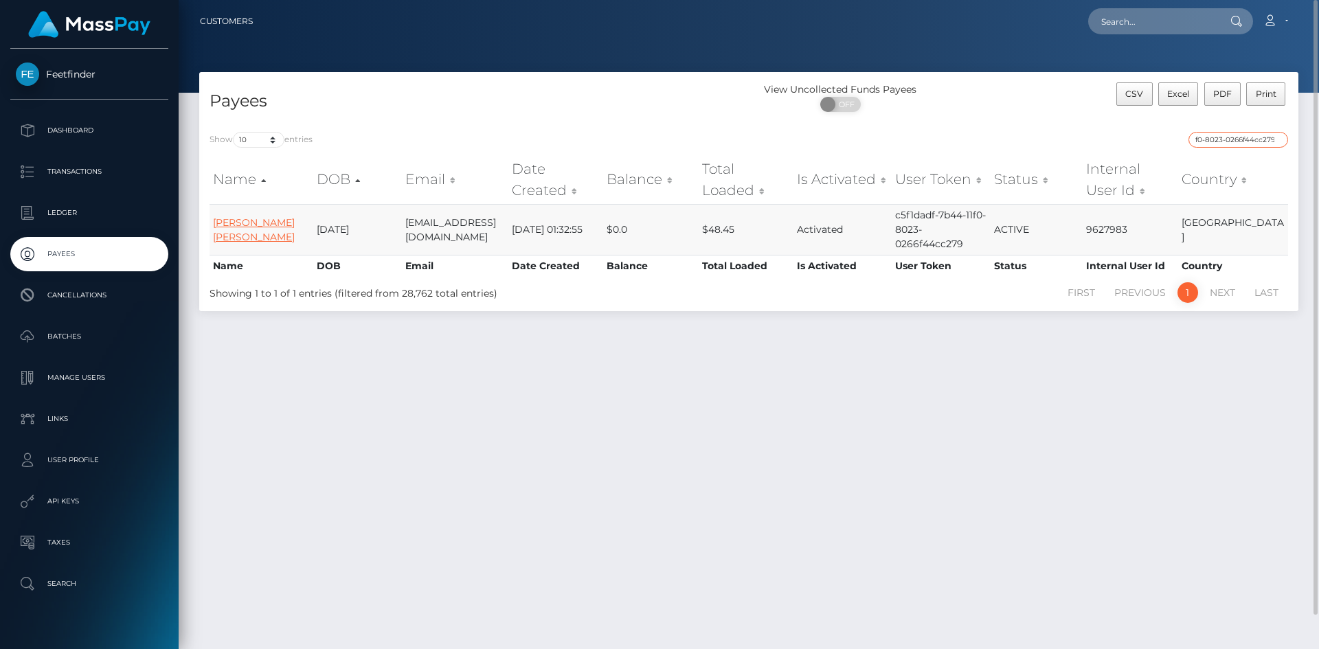
type input "c5f1dadf-7b44-11f0-8023-0266f44cc279"
click at [252, 225] on link "Domen Torkar" at bounding box center [254, 229] width 82 height 27
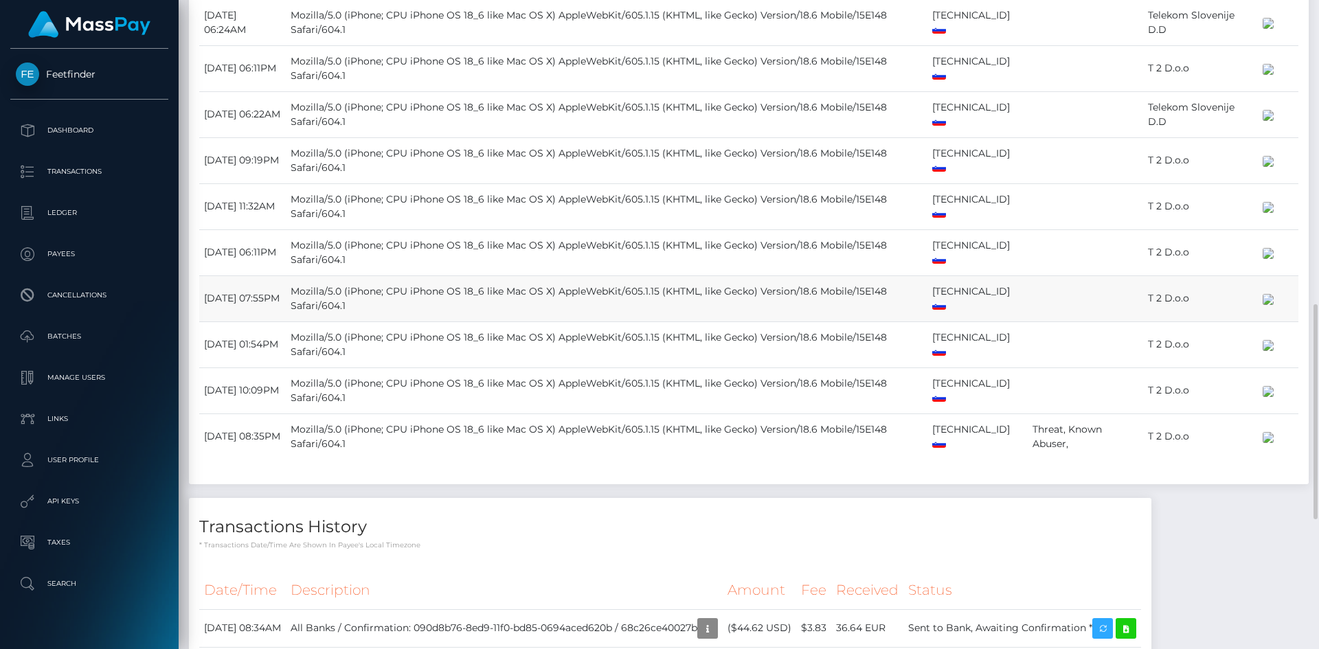
scroll to position [1284, 0]
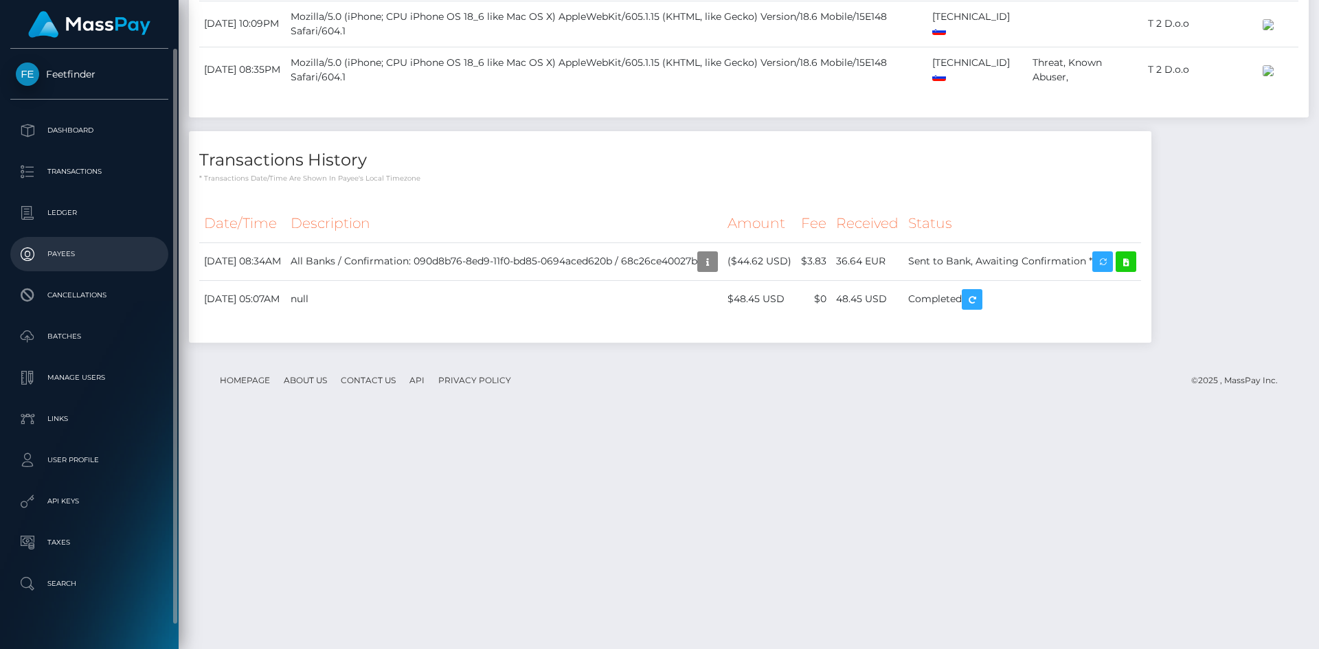
click at [73, 257] on p "Payees" at bounding box center [89, 254] width 147 height 21
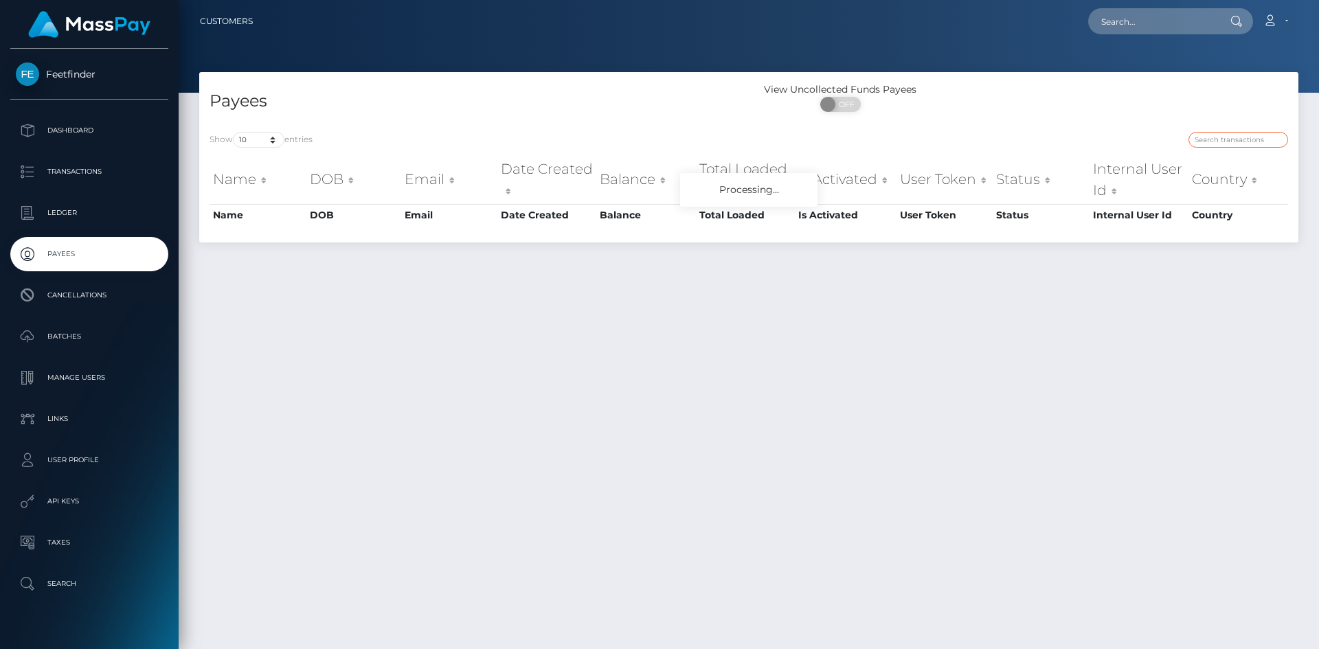
click at [1238, 137] on input "search" at bounding box center [1238, 140] width 100 height 16
paste input "9b52a8a9-6b89-11f0-87f1-0266f44cc279"
type input "9b52a8a9-6b89-11f0-87f1-0266f44cc279"
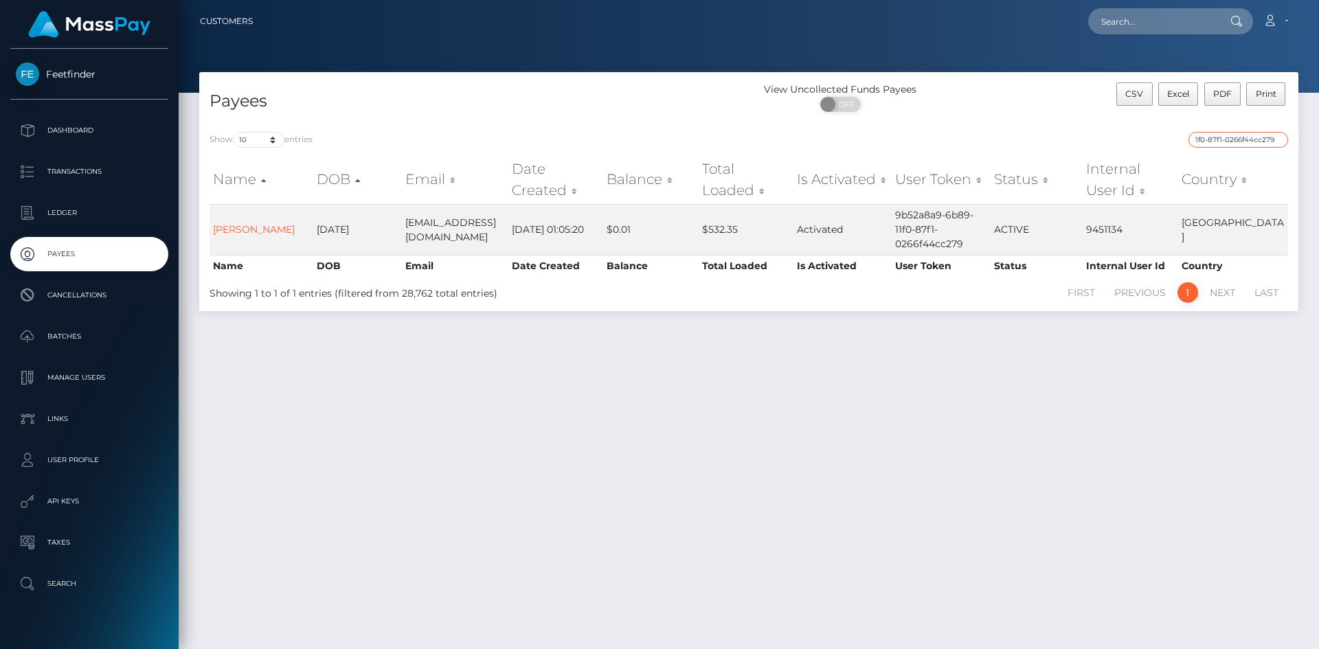
scroll to position [0, 0]
click at [266, 228] on link "[PERSON_NAME]" at bounding box center [254, 229] width 82 height 12
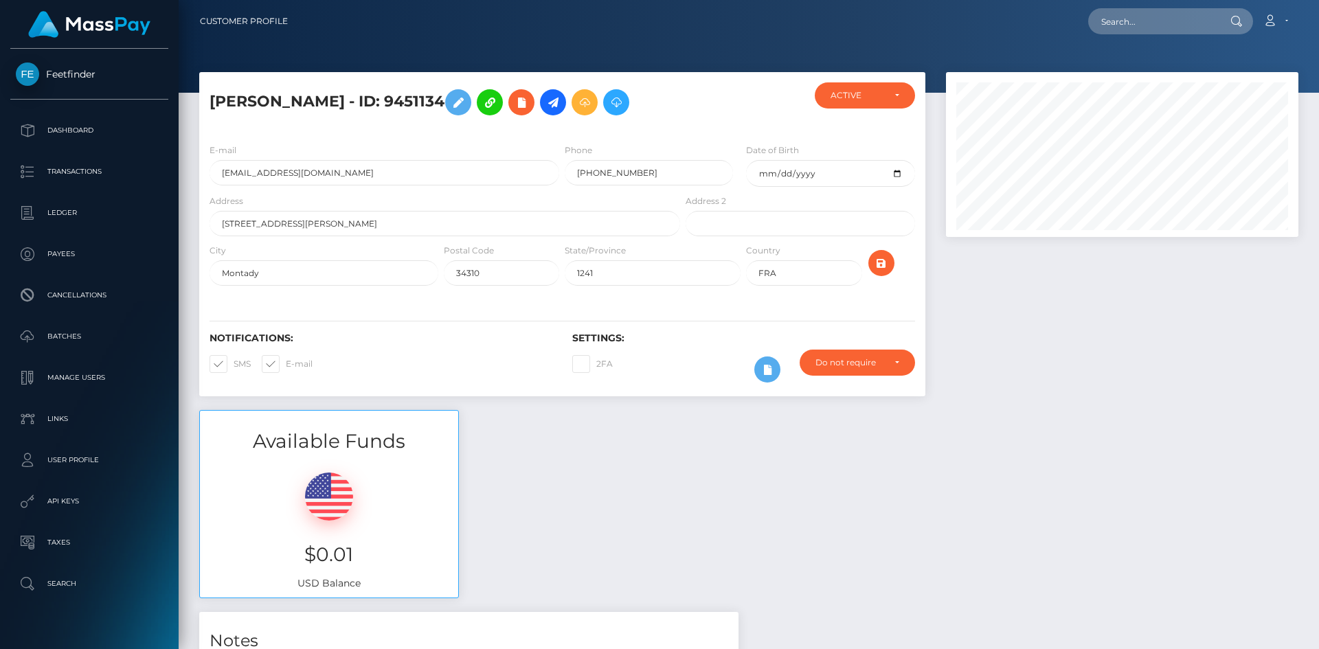
scroll to position [165, 353]
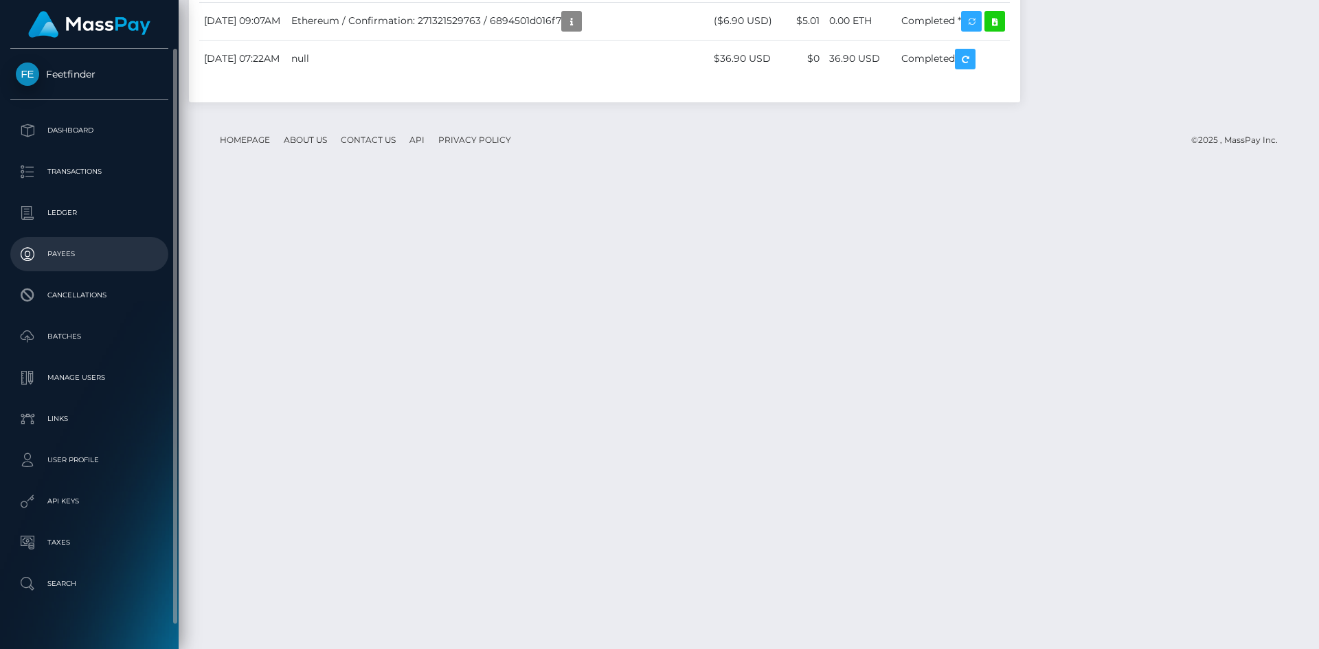
click at [89, 256] on p "Payees" at bounding box center [89, 254] width 147 height 21
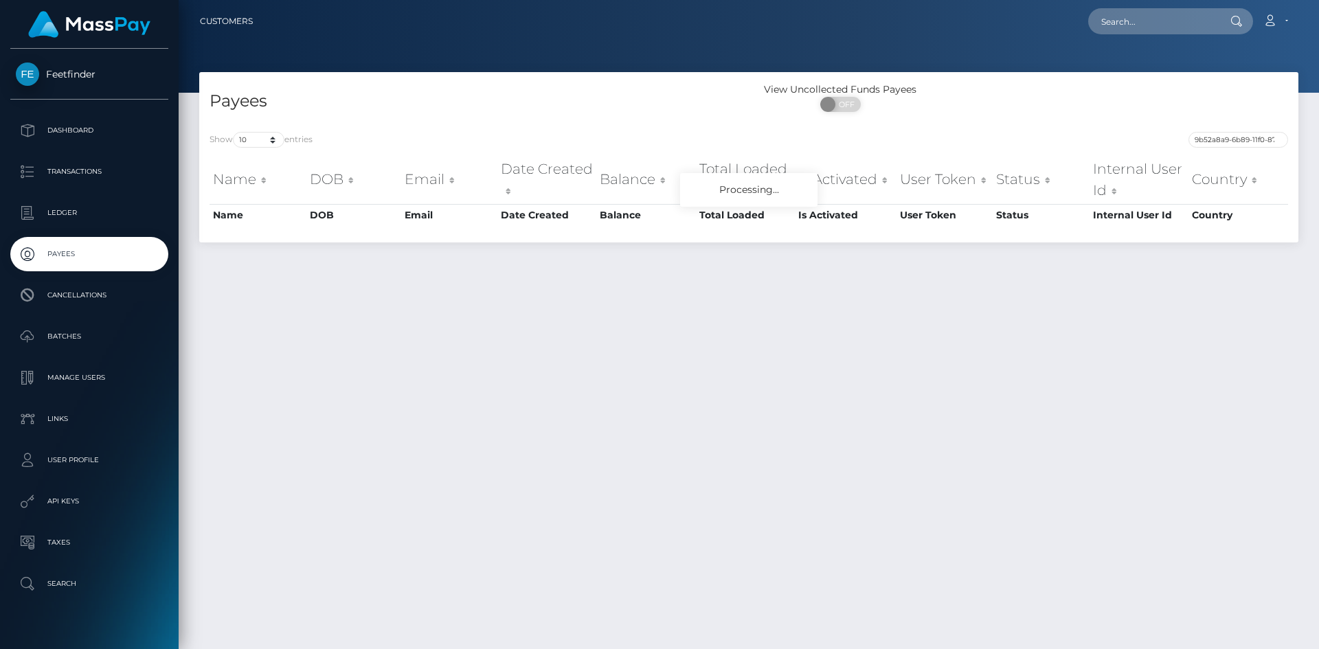
scroll to position [0, 60]
type input "9b52a8a9-6b89-11f0-87f1-0266f44cc279"
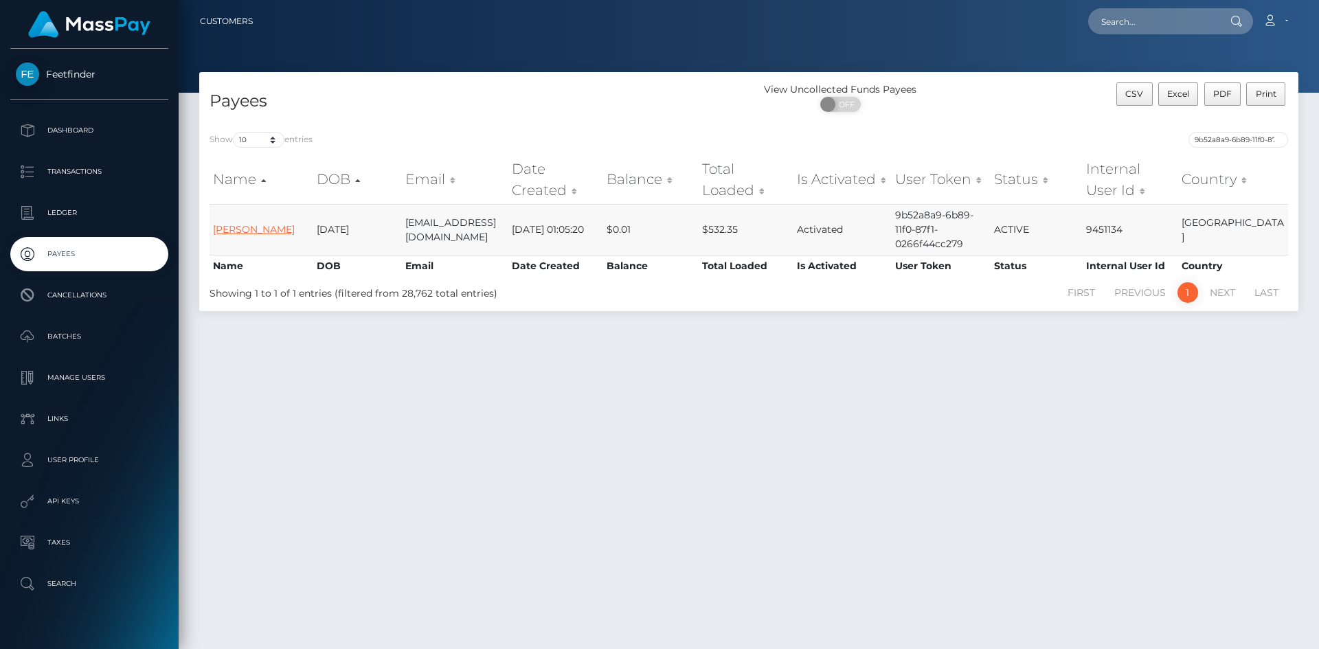
click at [258, 229] on link "[PERSON_NAME]" at bounding box center [254, 229] width 82 height 12
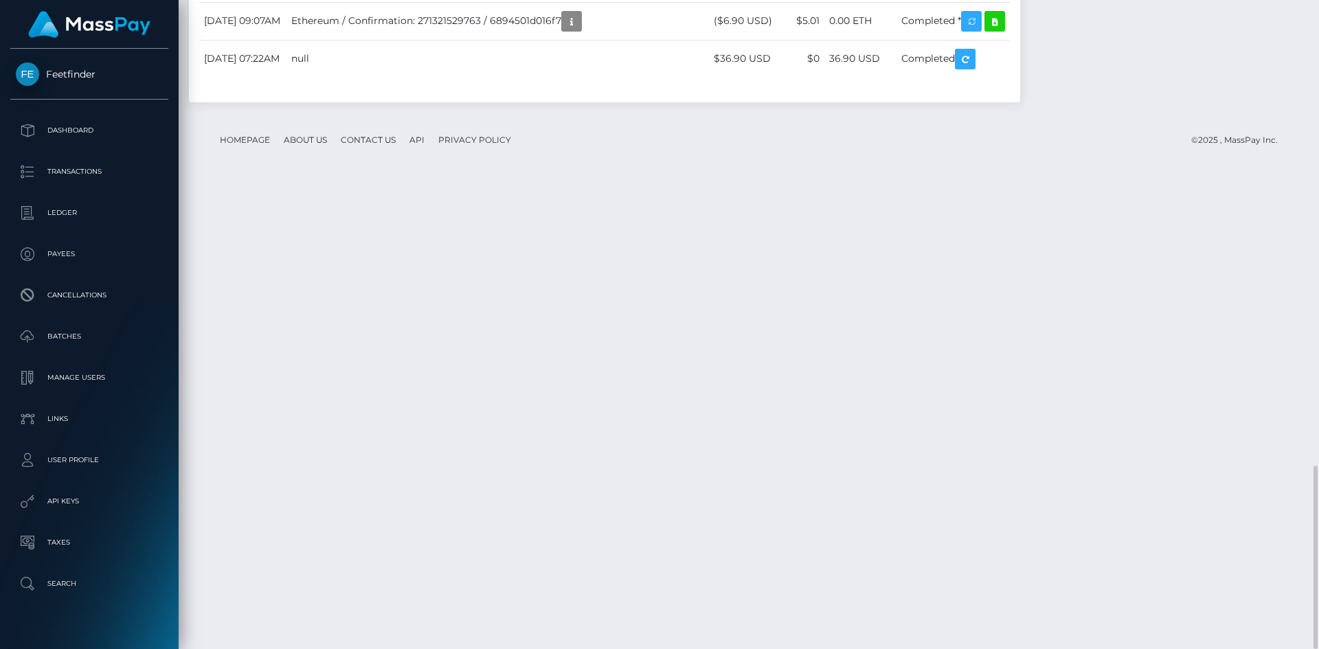
scroll to position [165, 353]
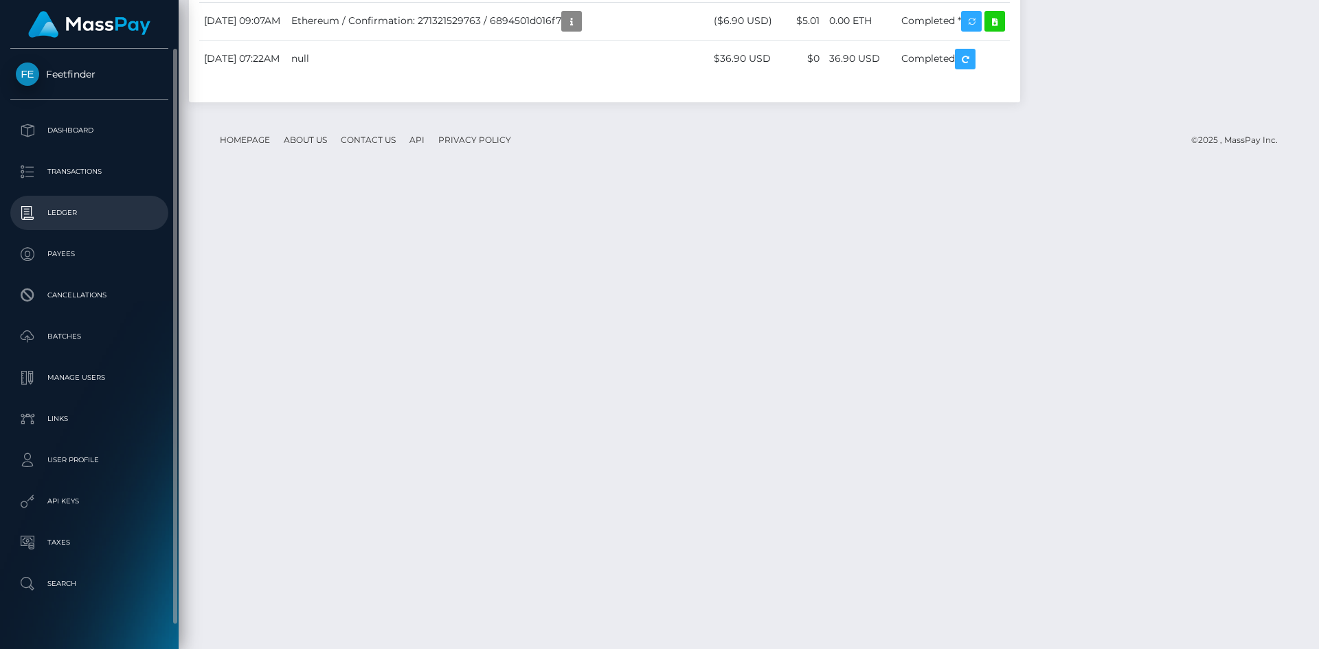
click at [61, 214] on p "Ledger" at bounding box center [89, 213] width 147 height 21
click at [55, 263] on p "Payees" at bounding box center [89, 254] width 147 height 21
click at [60, 257] on p "Payees" at bounding box center [89, 254] width 147 height 21
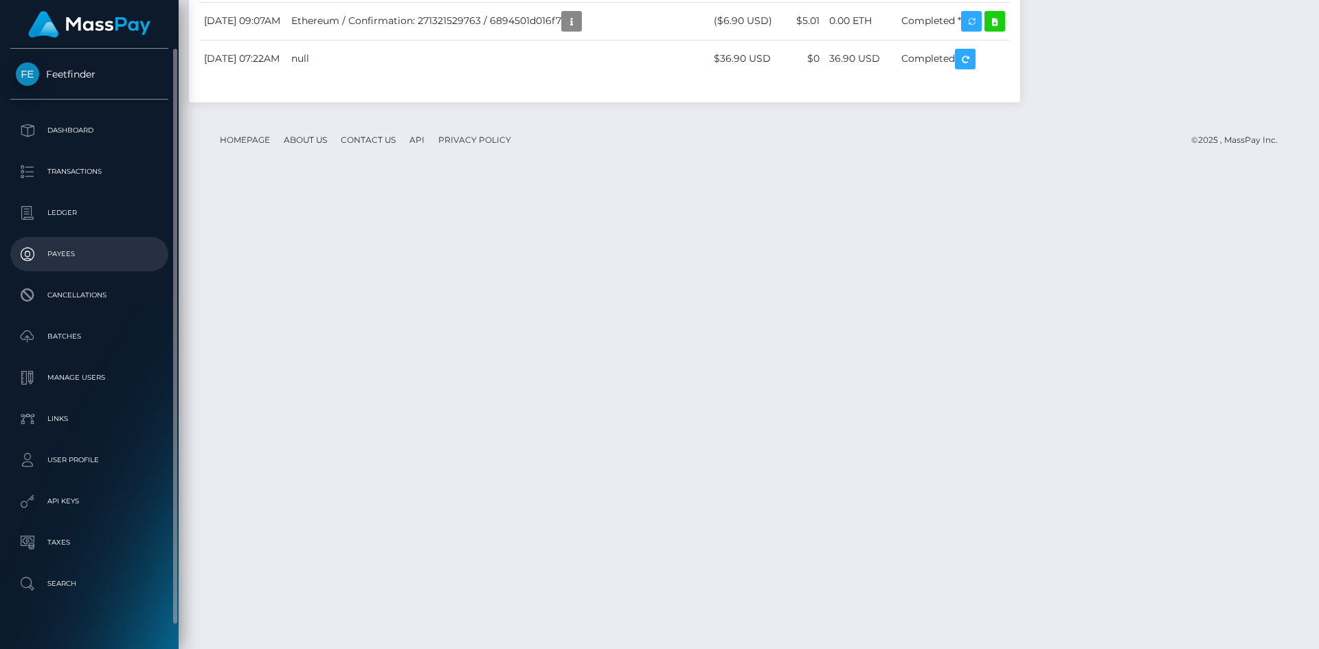
click at [59, 256] on p "Payees" at bounding box center [89, 254] width 147 height 21
click at [58, 256] on p "Payees" at bounding box center [89, 254] width 147 height 21
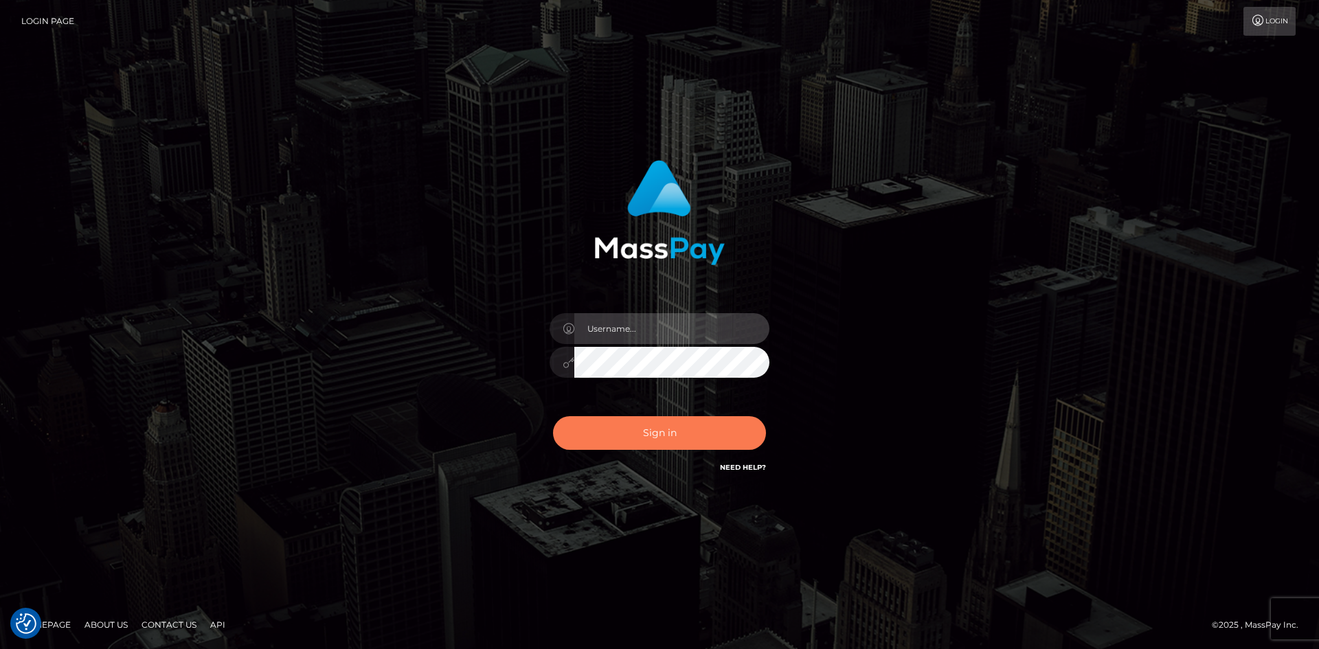
type input "hello.feetfinder"
click at [656, 427] on button "Sign in" at bounding box center [659, 433] width 213 height 34
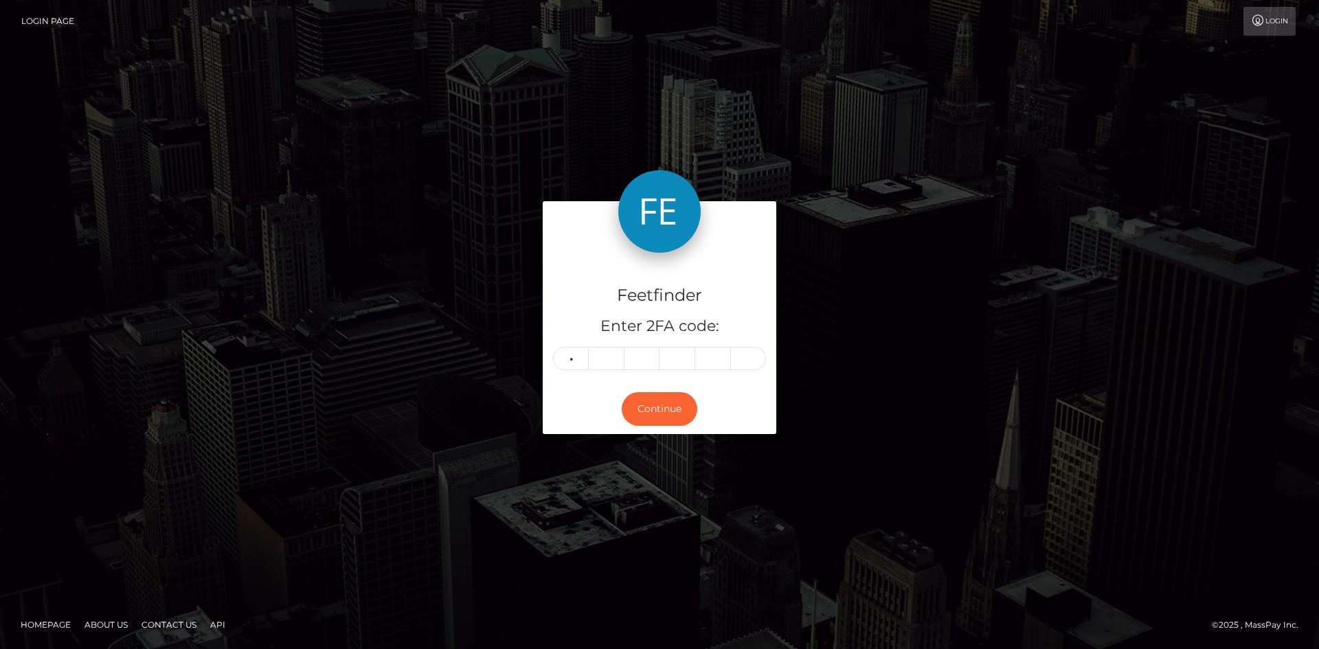
type input "9"
type input "6"
type input "5"
type input "1"
type input "8"
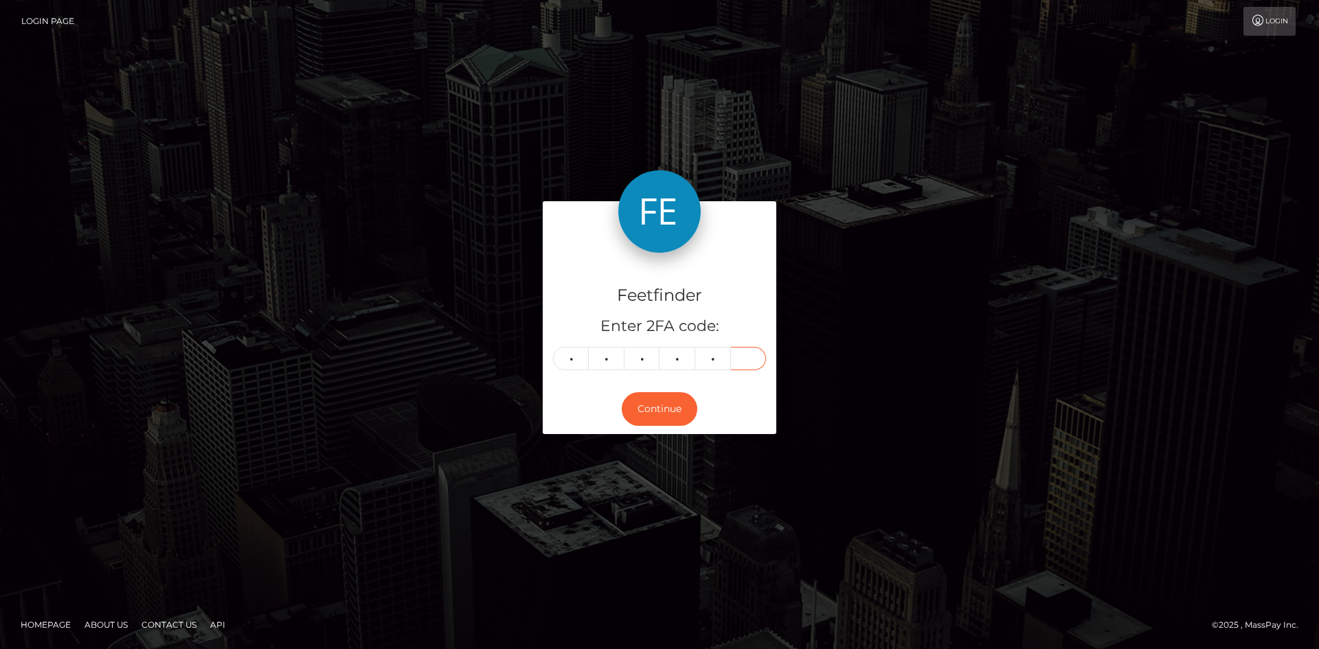
type input "6"
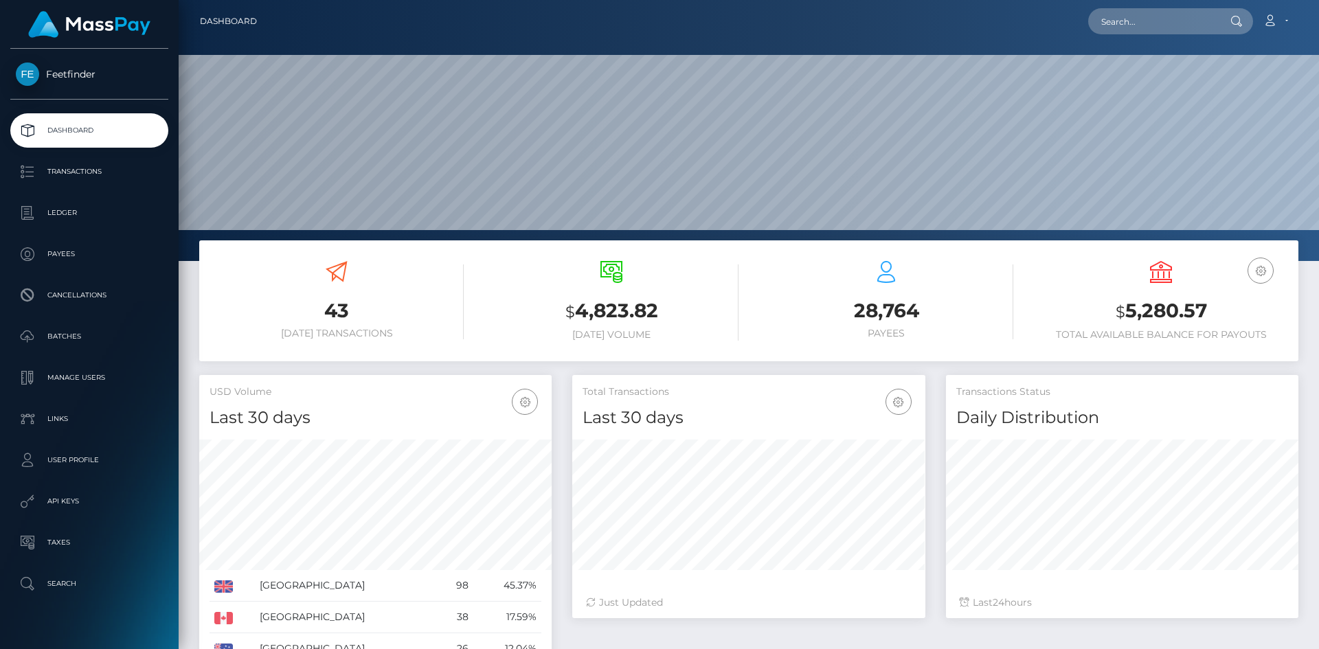
scroll to position [244, 353]
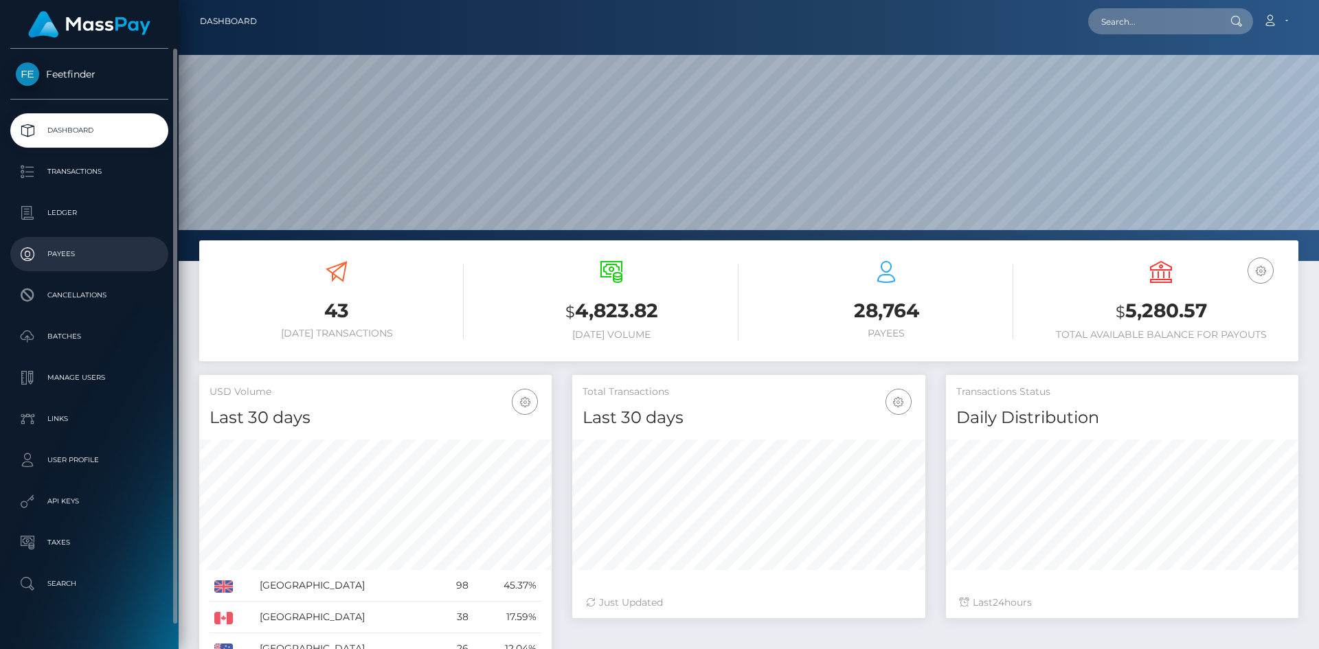
click at [73, 244] on p "Payees" at bounding box center [89, 254] width 147 height 21
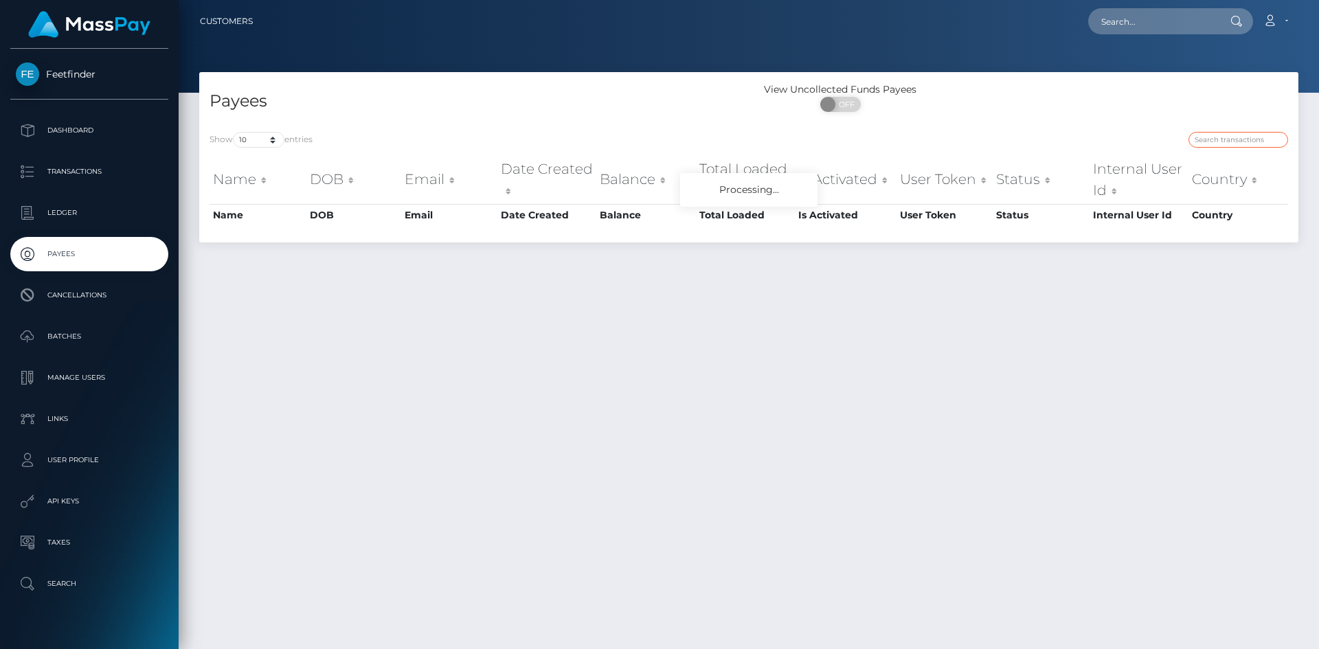
click at [1229, 138] on input "search" at bounding box center [1238, 140] width 100 height 16
paste input "9231210d-8f40-11f0-bd85-0694aced620b"
type input "9231210d-8f40-11f0-bd85-0694aced620b"
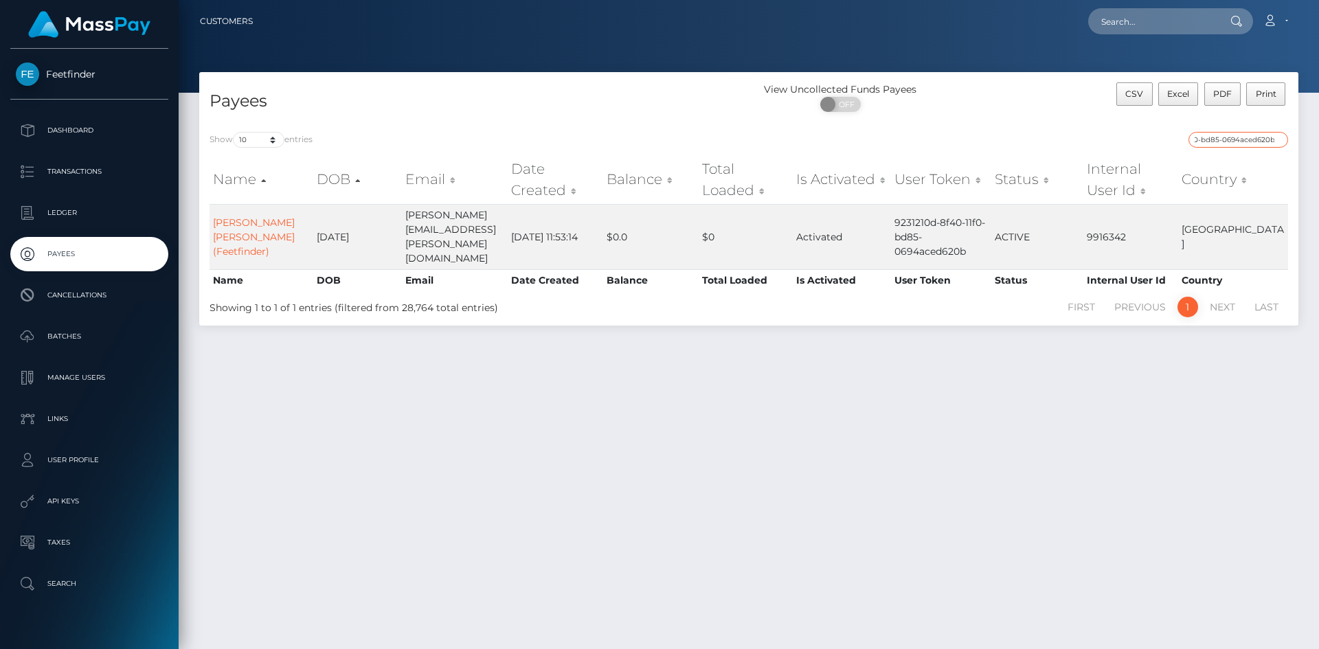
scroll to position [0, 0]
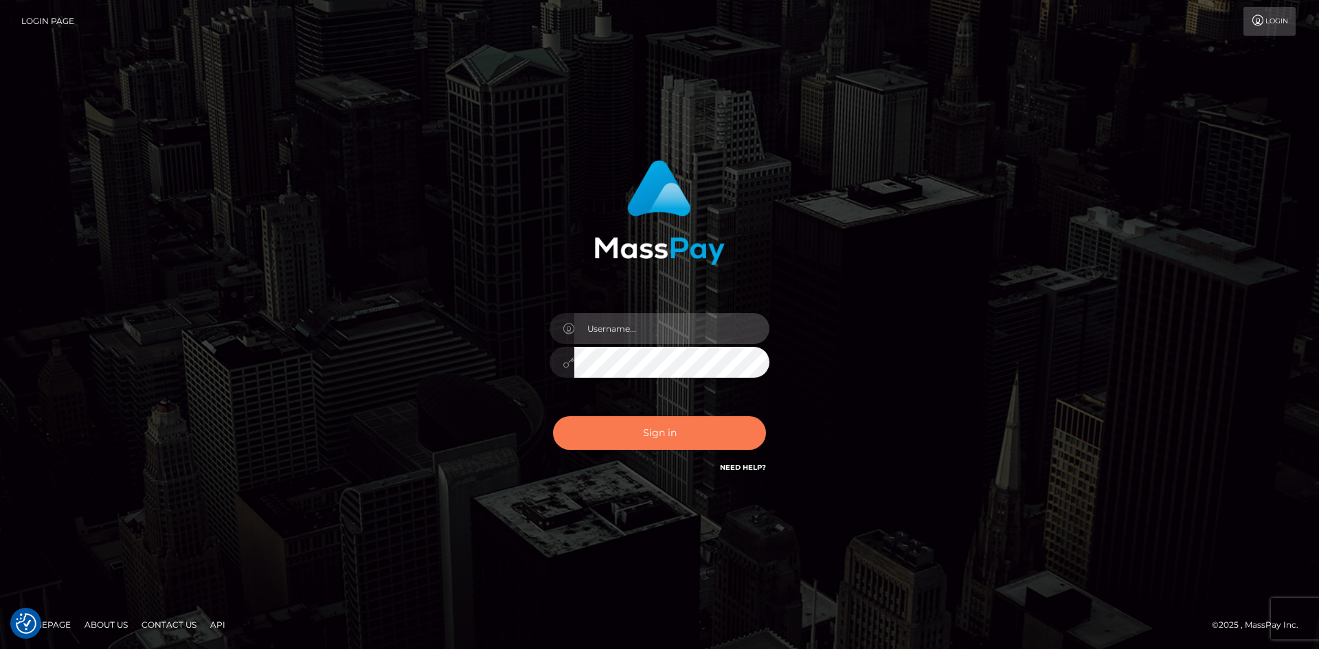
type input "hello.feetfinder"
click at [654, 440] on button "Sign in" at bounding box center [659, 433] width 213 height 34
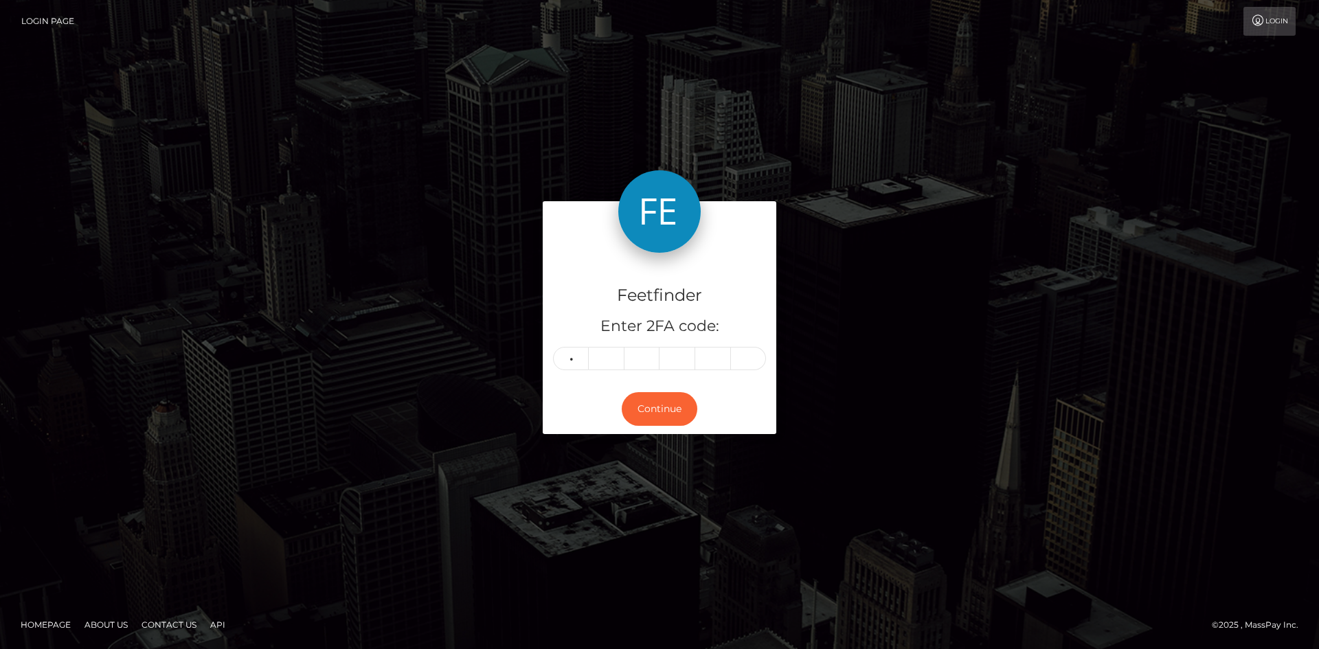
type input "9"
type input "7"
type input "6"
type input "8"
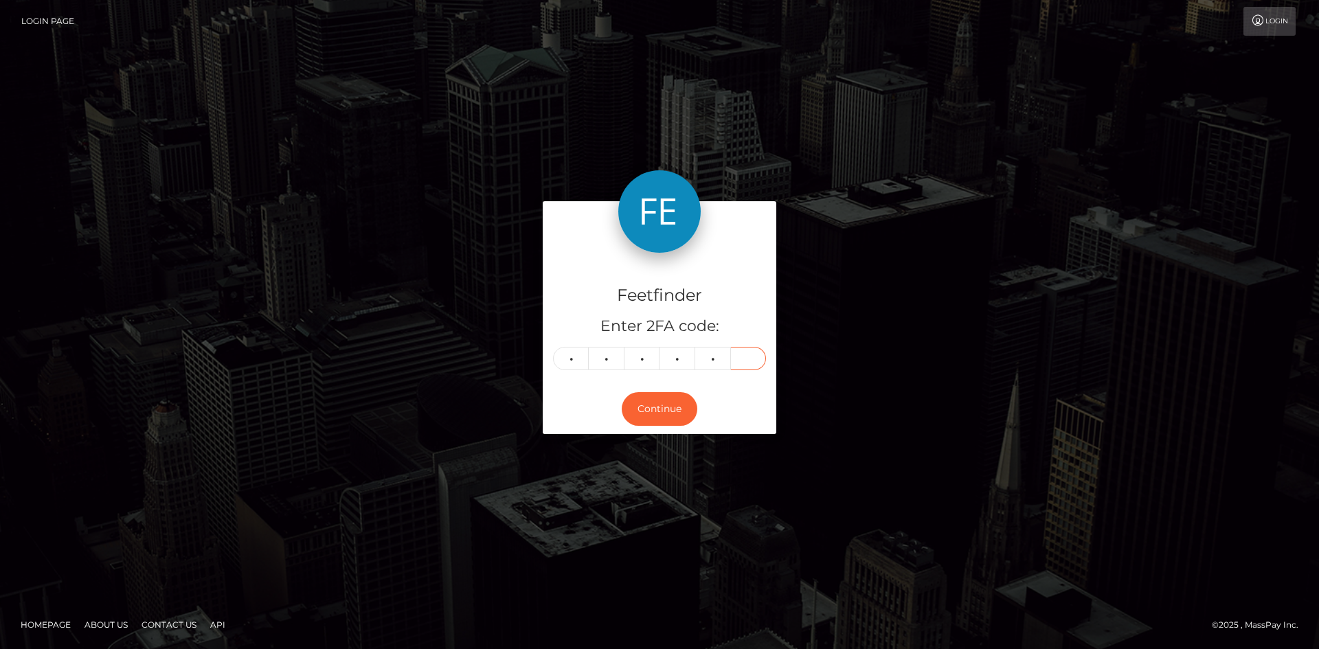
type input "5"
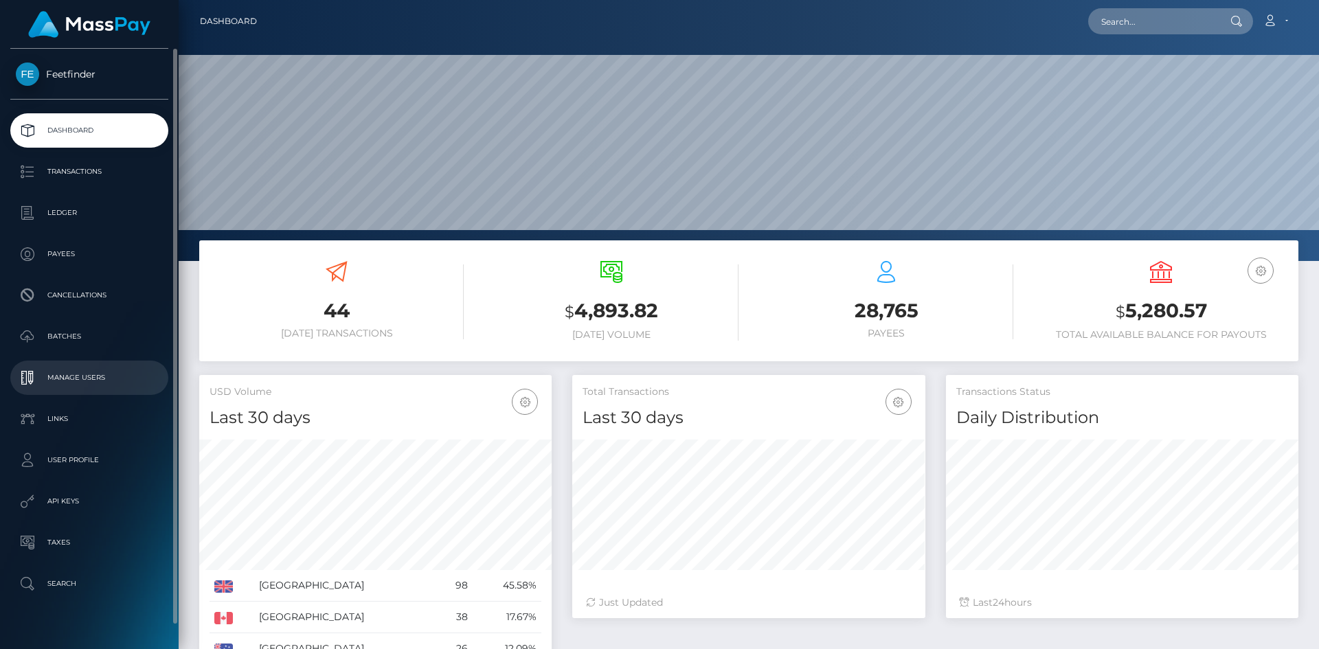
scroll to position [244, 353]
click at [75, 251] on p "Payees" at bounding box center [89, 254] width 147 height 21
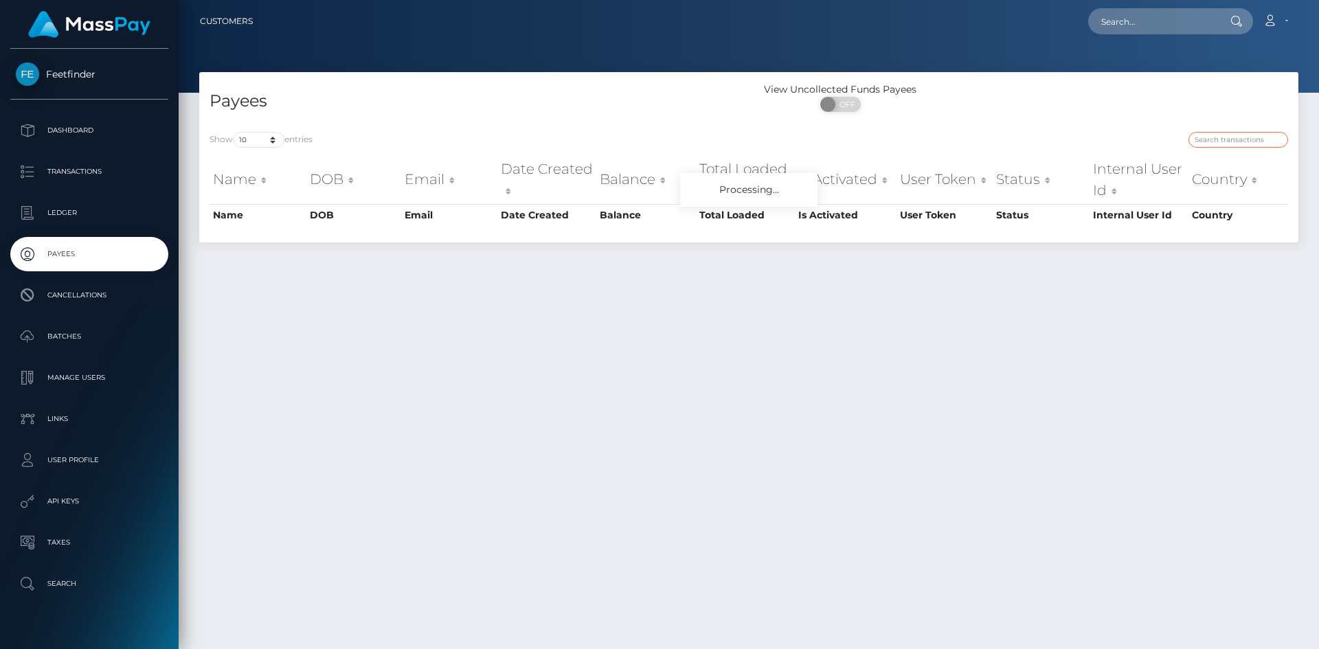
click at [1201, 135] on input "search" at bounding box center [1238, 140] width 100 height 16
paste input "efd2da18-835a-11f0-8023-0266f44cc279"
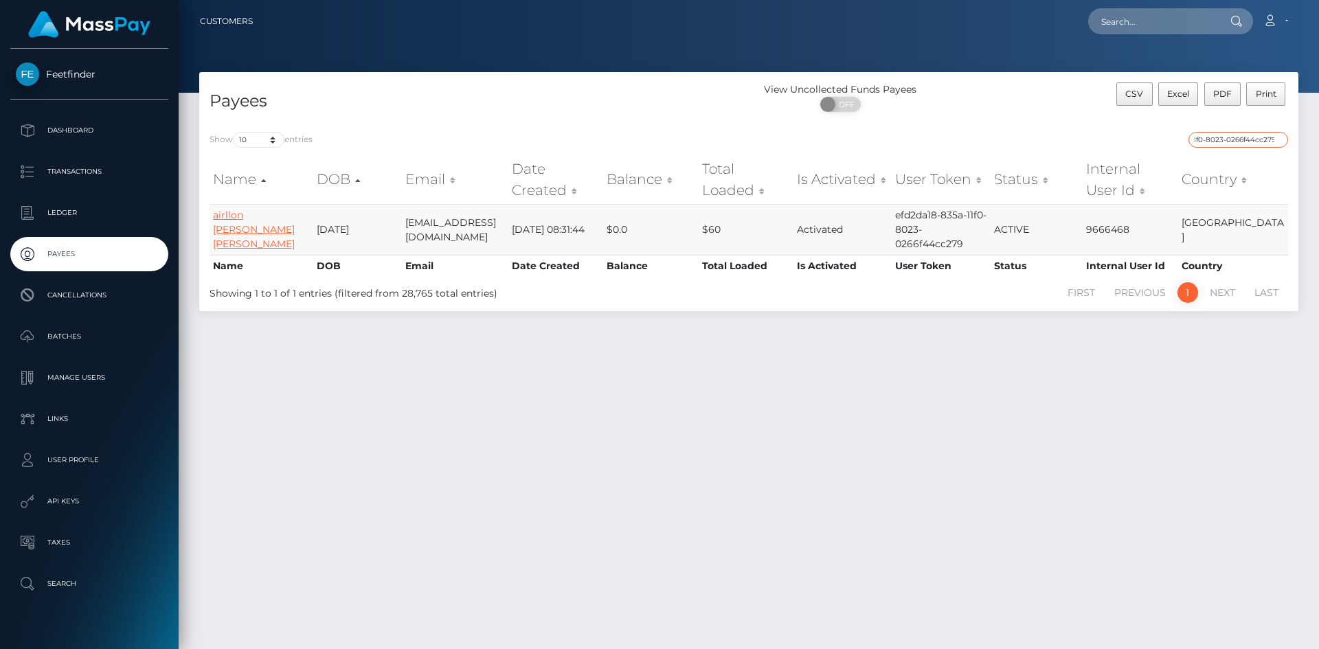
type input "efd2da18-835a-11f0-8023-0266f44cc279"
click at [248, 236] on link "airllon henrique silva bezerra" at bounding box center [254, 229] width 82 height 41
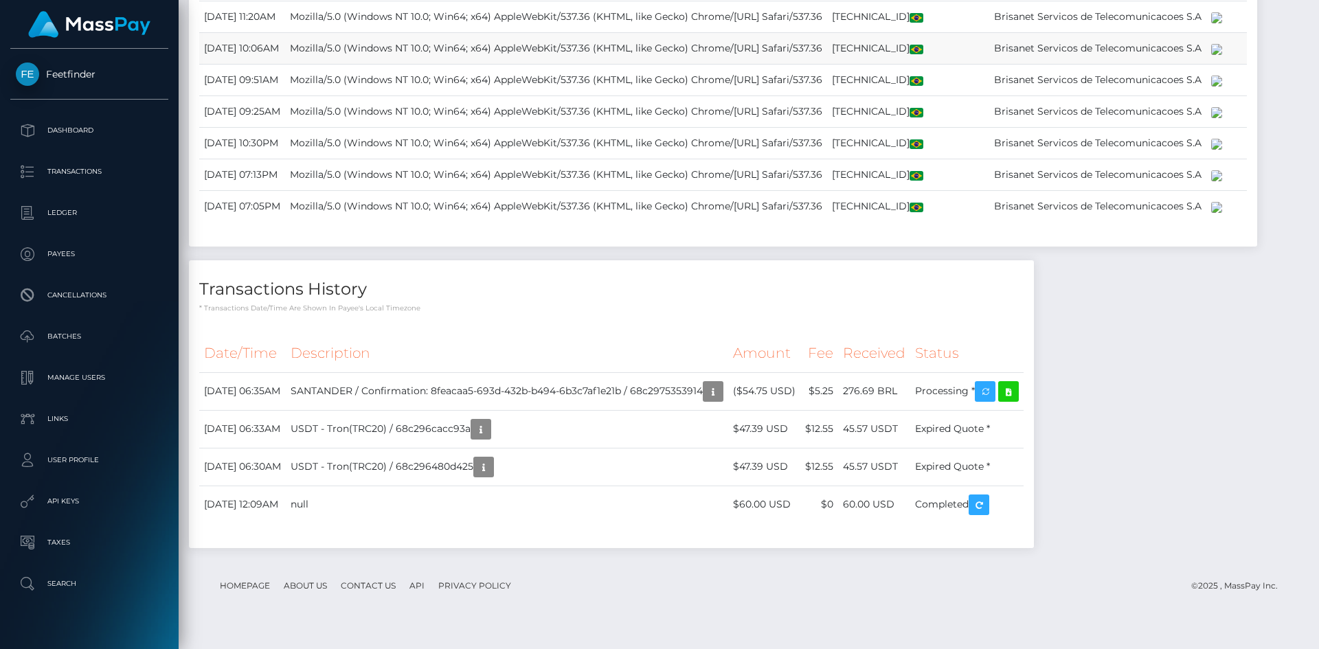
scroll to position [1480, 0]
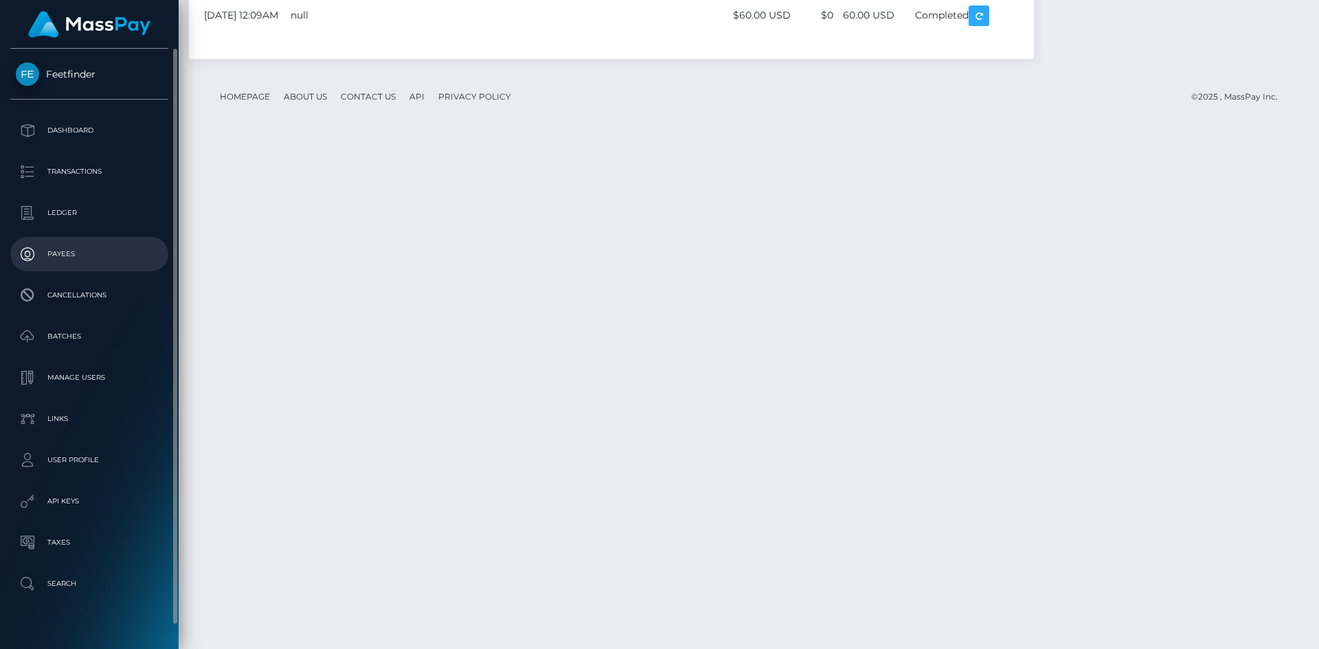
click at [71, 253] on p "Payees" at bounding box center [89, 254] width 147 height 21
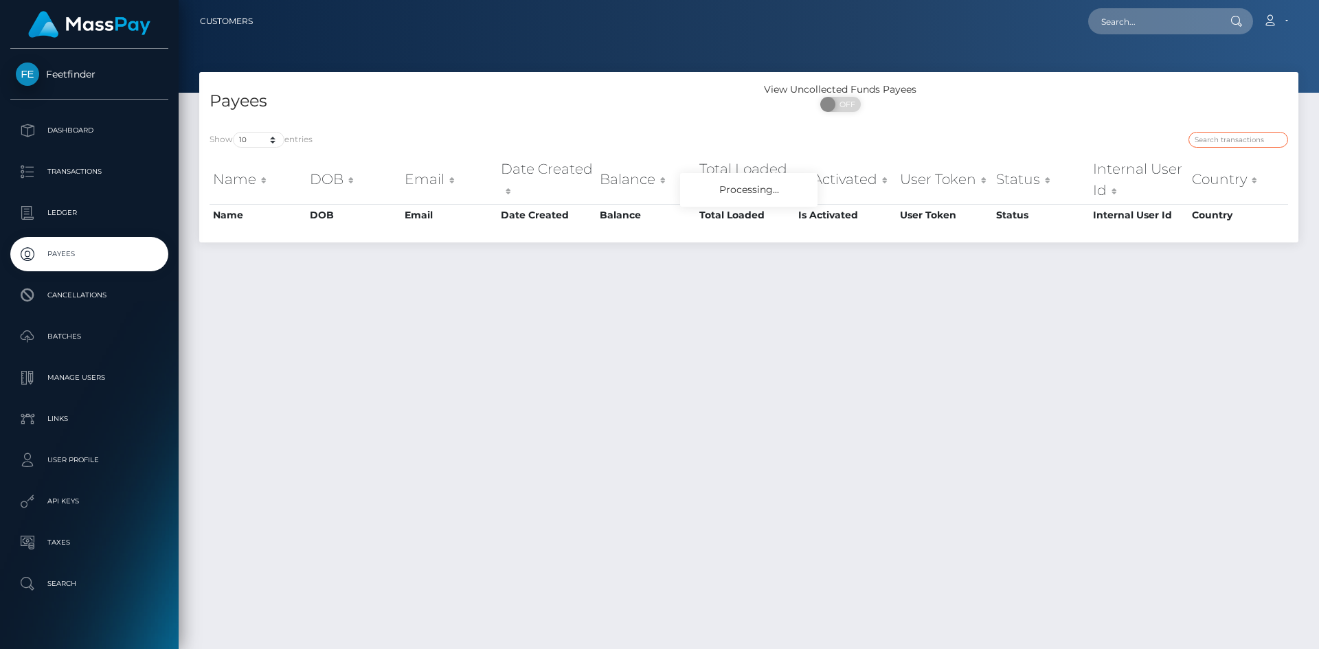
drag, startPoint x: 1220, startPoint y: 135, endPoint x: 1200, endPoint y: 136, distance: 19.9
click at [1218, 136] on input "search" at bounding box center [1238, 140] width 100 height 16
paste input "4170fc75-3e3f-11f0-bf09-062f66d36555"
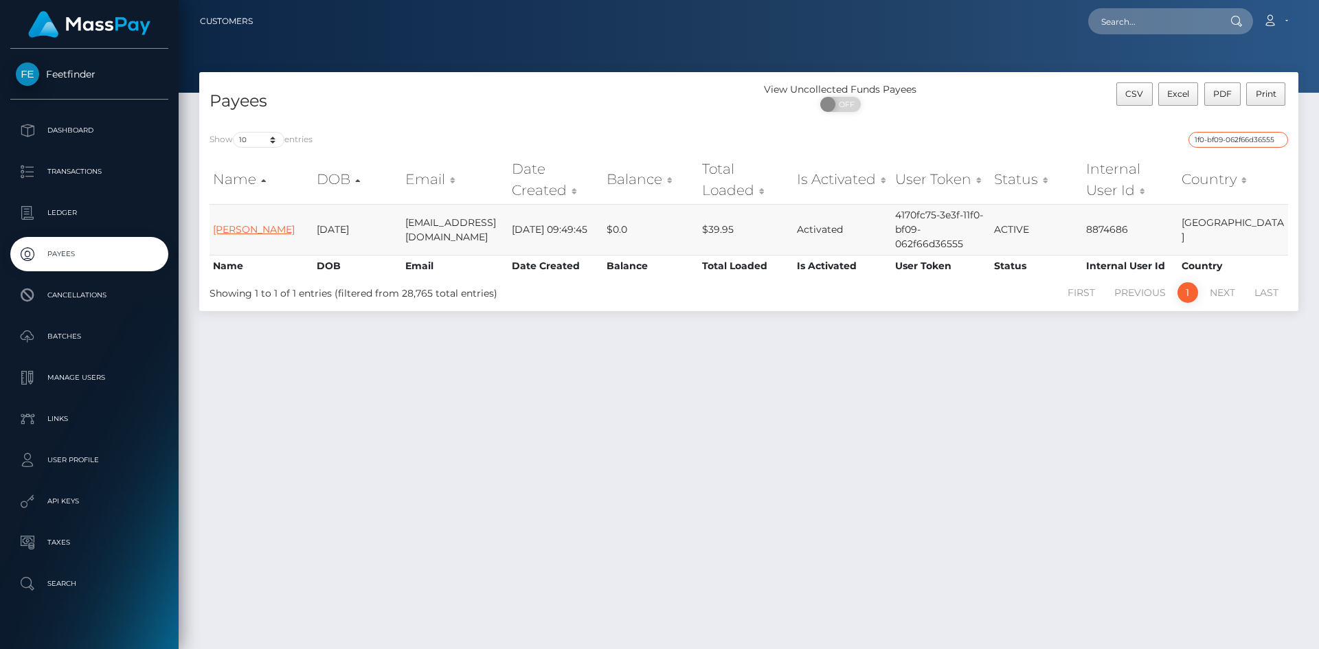
type input "4170fc75-3e3f-11f0-bf09-062f66d36555"
click at [259, 223] on link "[PERSON_NAME]" at bounding box center [254, 229] width 82 height 12
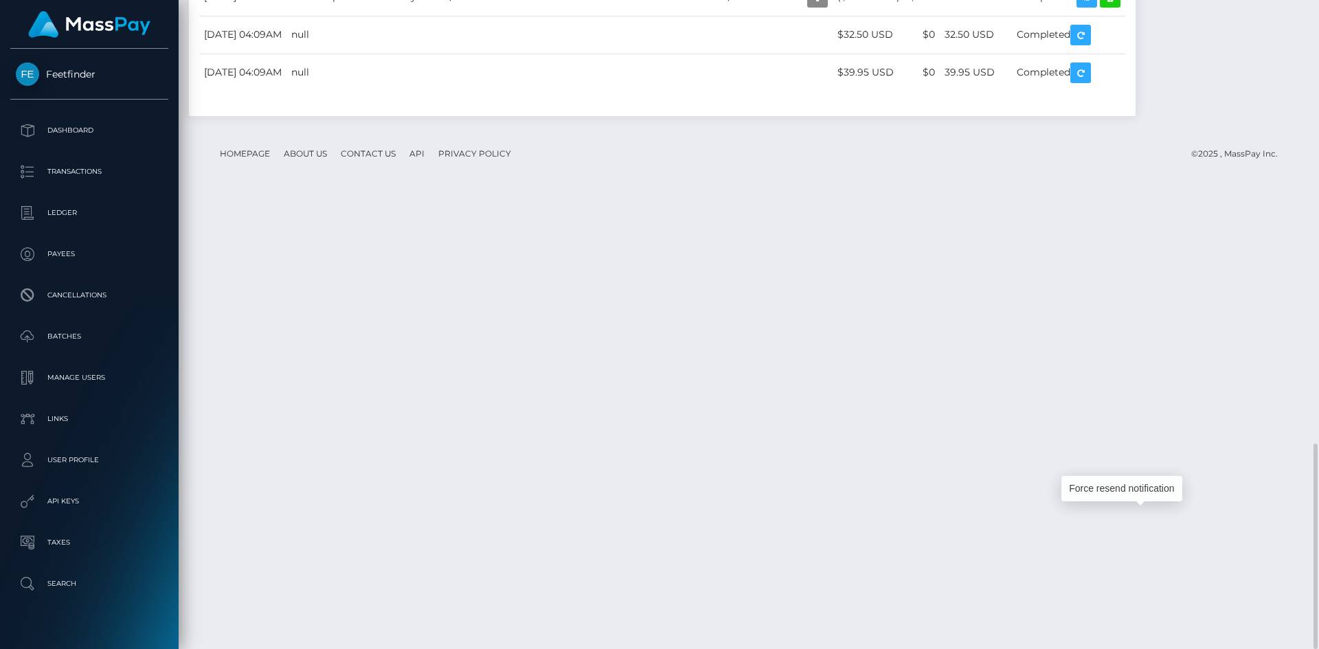
scroll to position [165, 353]
